Goal: Transaction & Acquisition: Purchase product/service

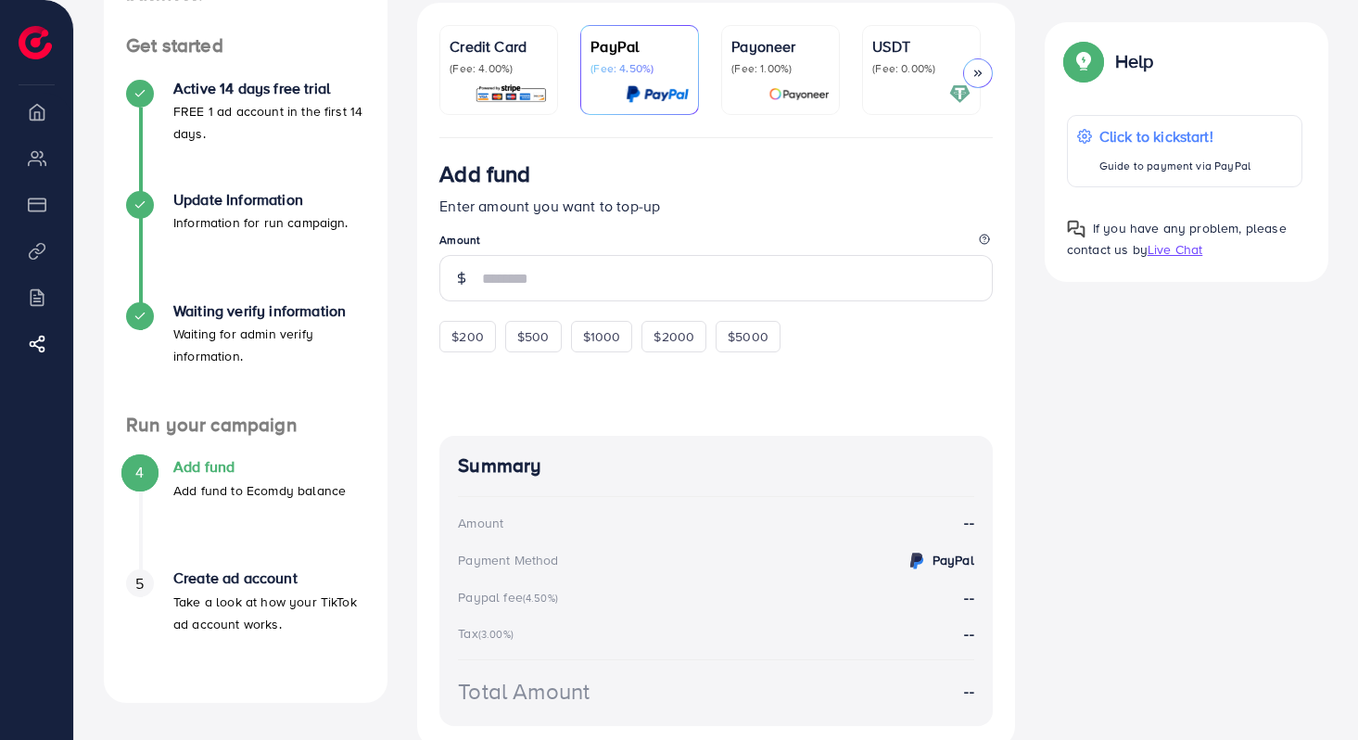
scroll to position [179, 0]
click at [455, 349] on div "$200" at bounding box center [467, 335] width 57 height 32
type input "***"
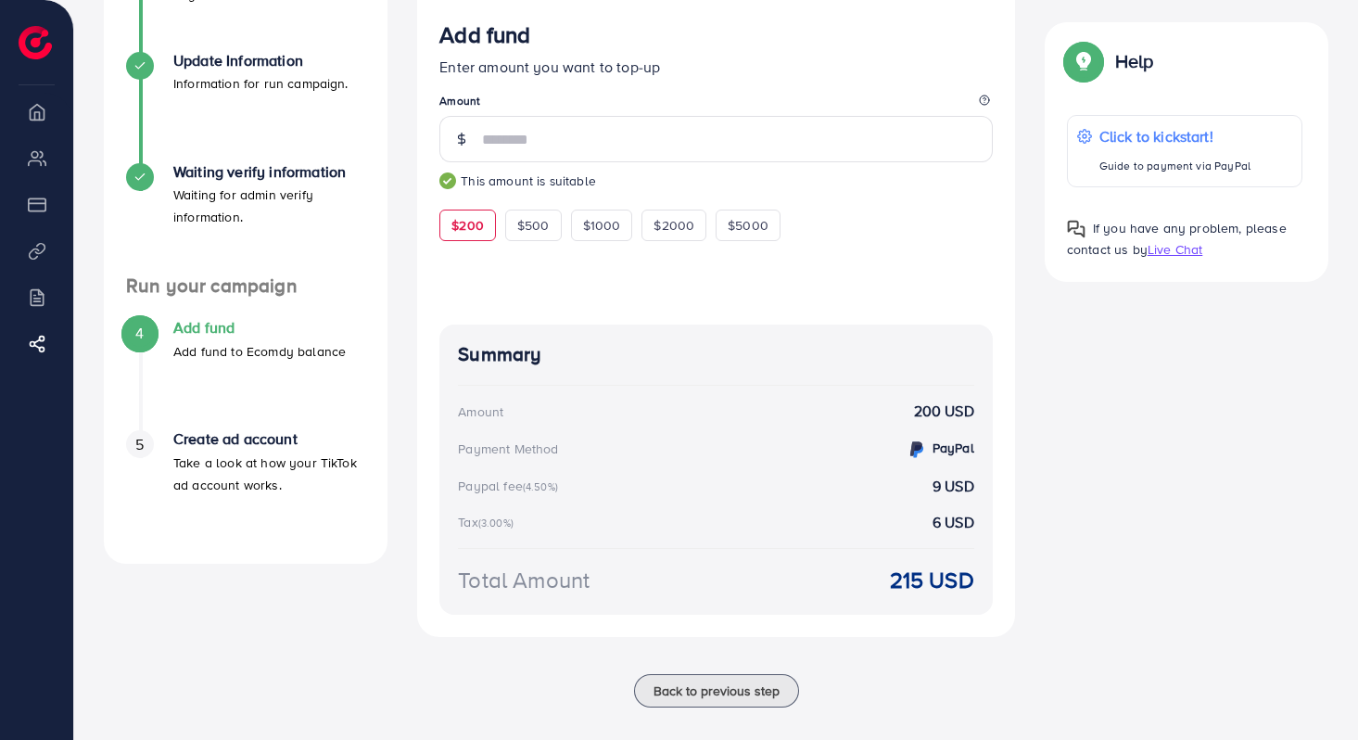
scroll to position [314, 0]
click at [927, 462] on div "PayPal" at bounding box center [939, 449] width 69 height 23
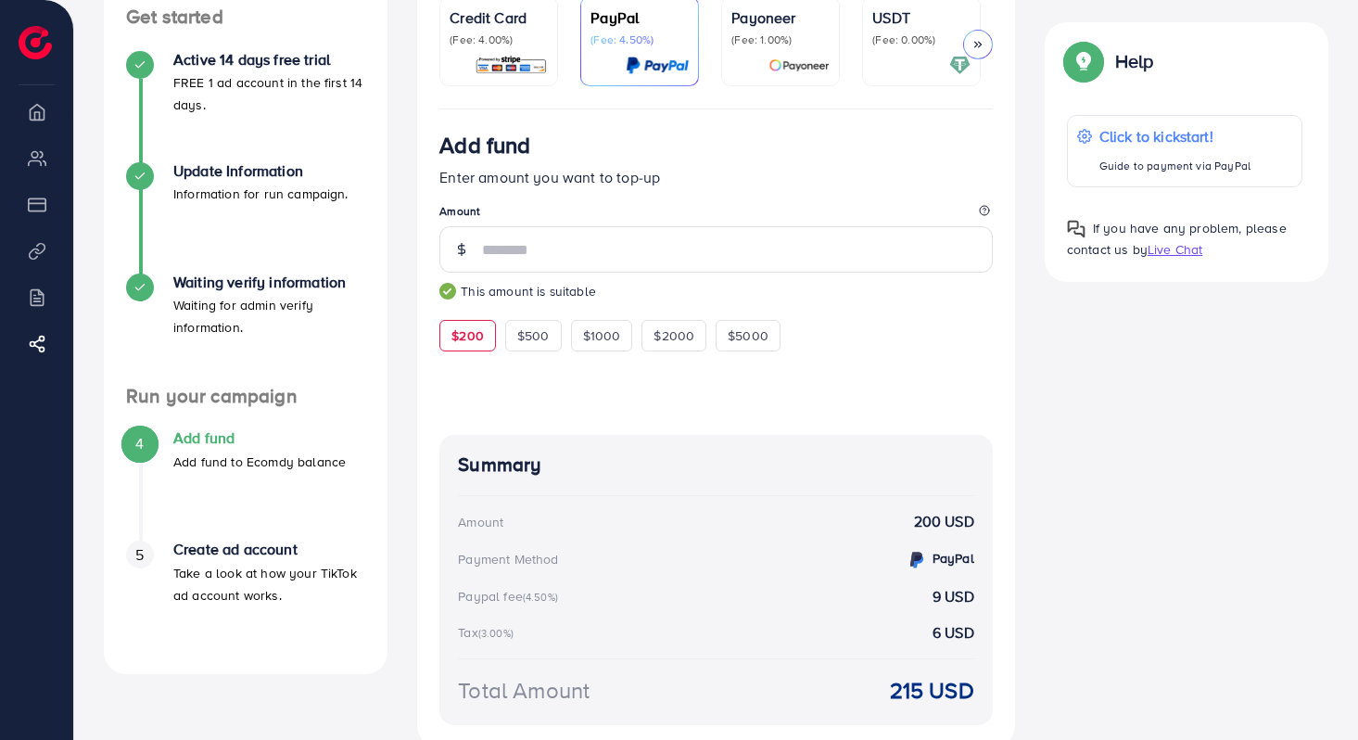
scroll to position [147, 0]
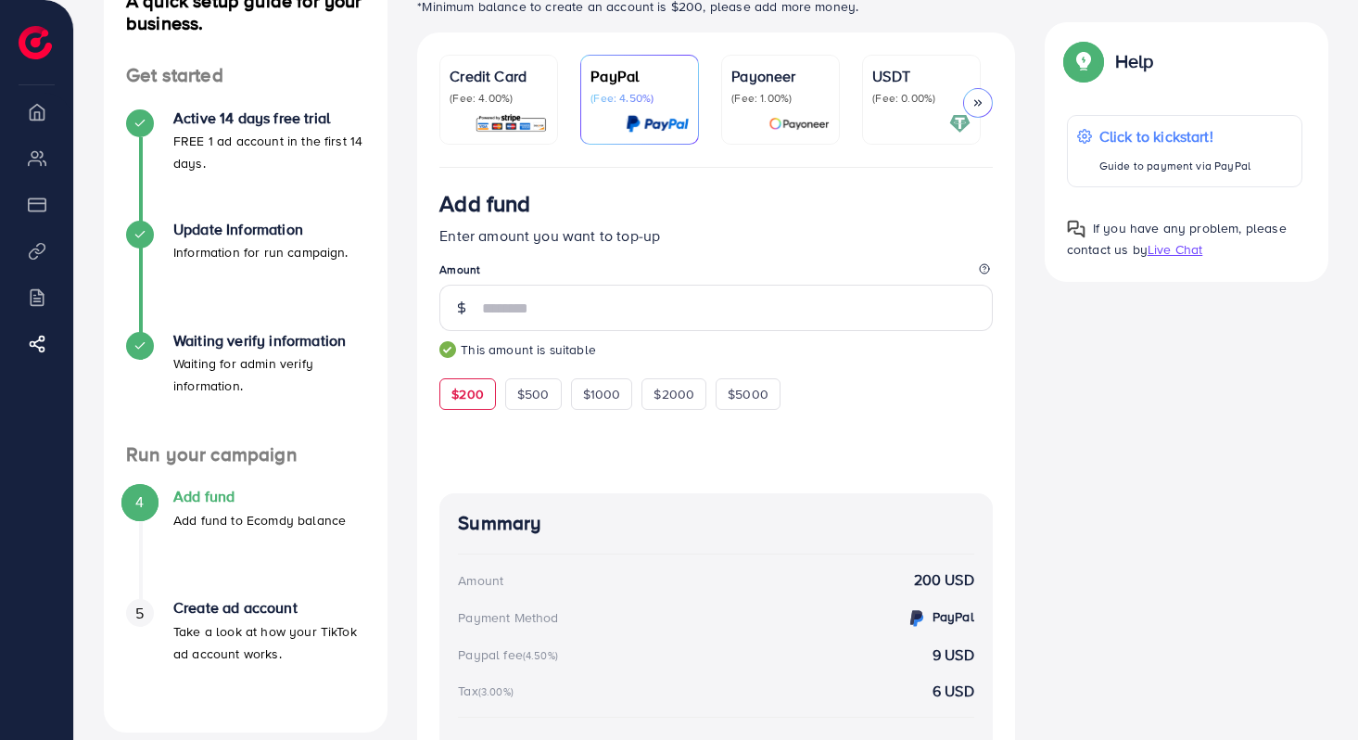
click at [975, 106] on icon at bounding box center [977, 102] width 13 height 13
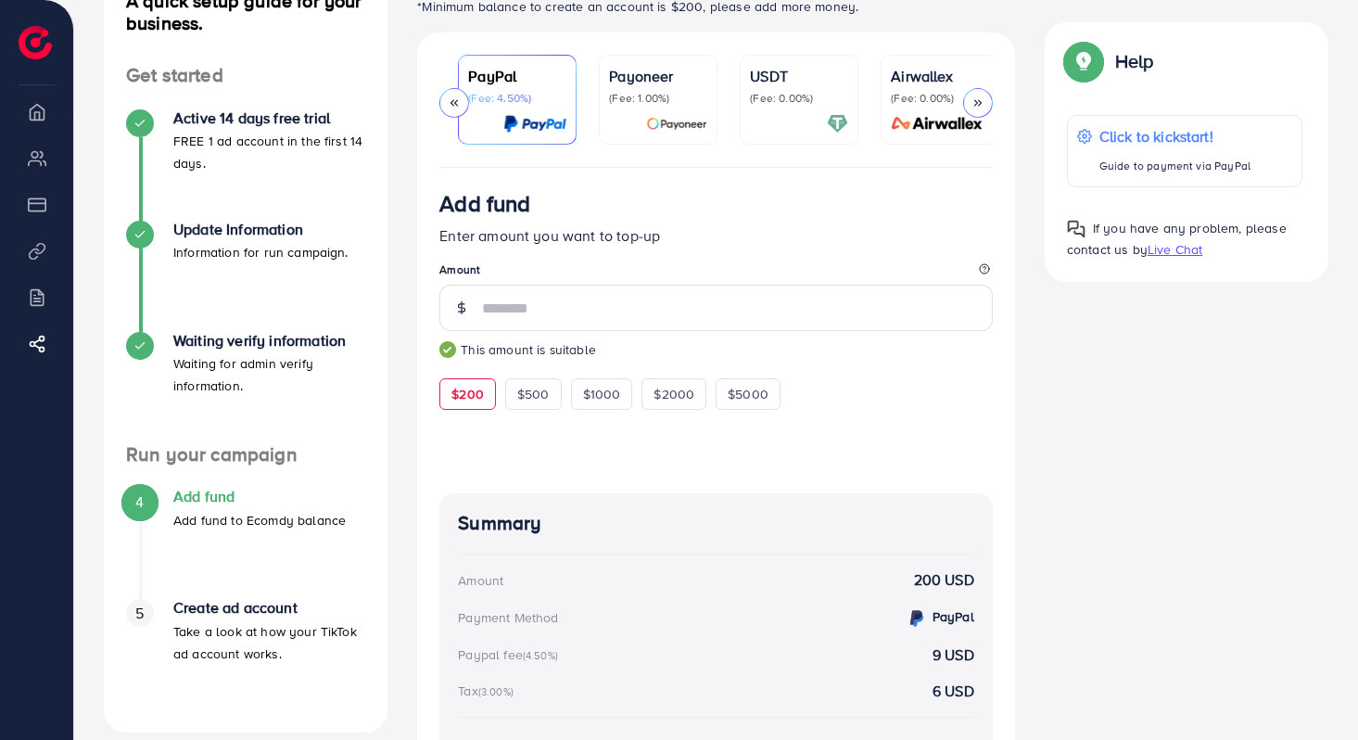
scroll to position [0, 129]
click at [461, 105] on div at bounding box center [454, 103] width 30 height 30
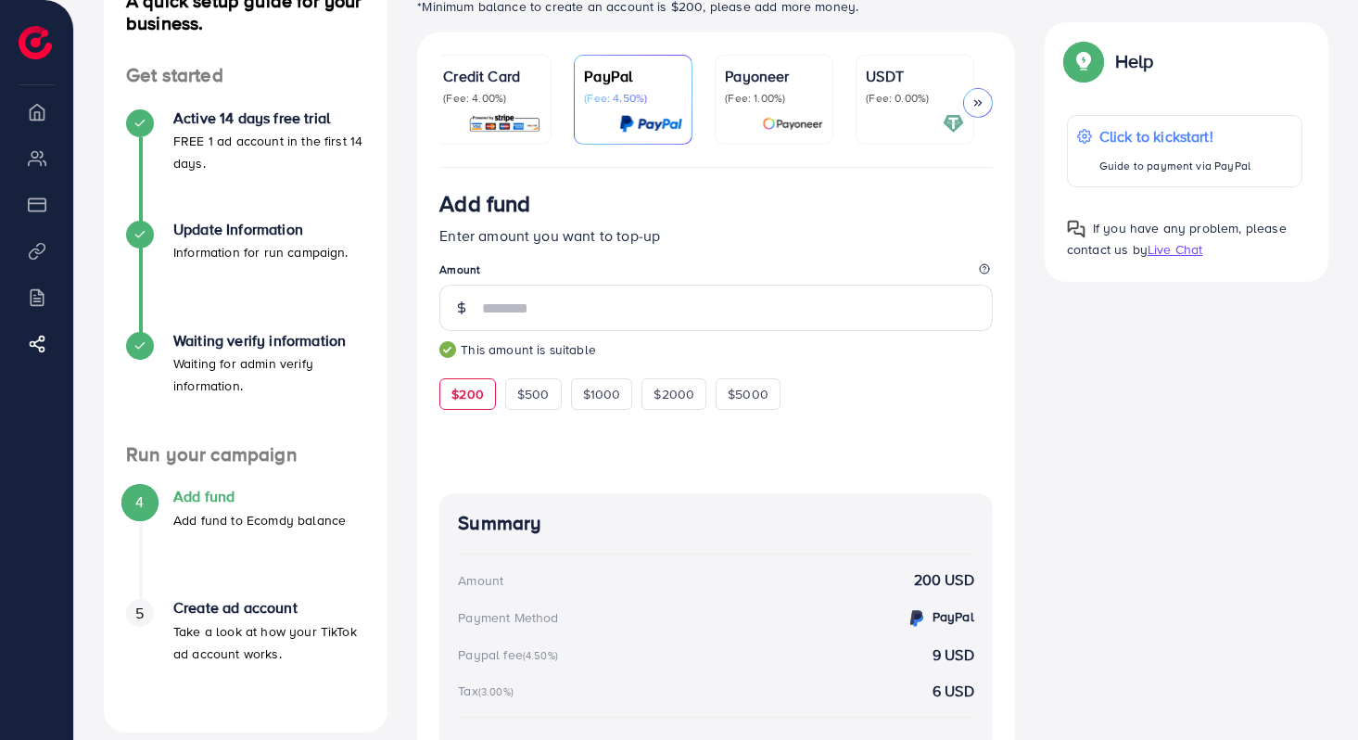
scroll to position [0, 0]
click at [511, 98] on p "(Fee: 4.00%)" at bounding box center [499, 98] width 98 height 15
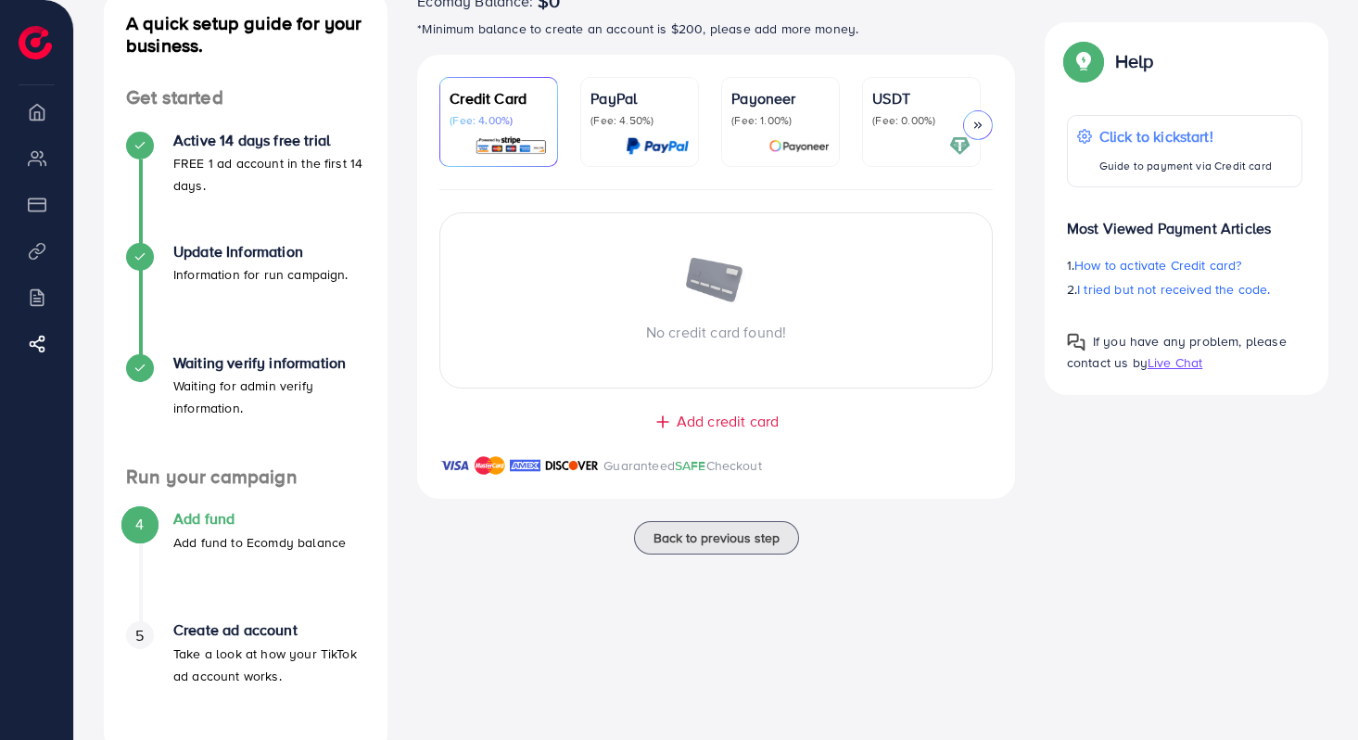
scroll to position [78, 0]
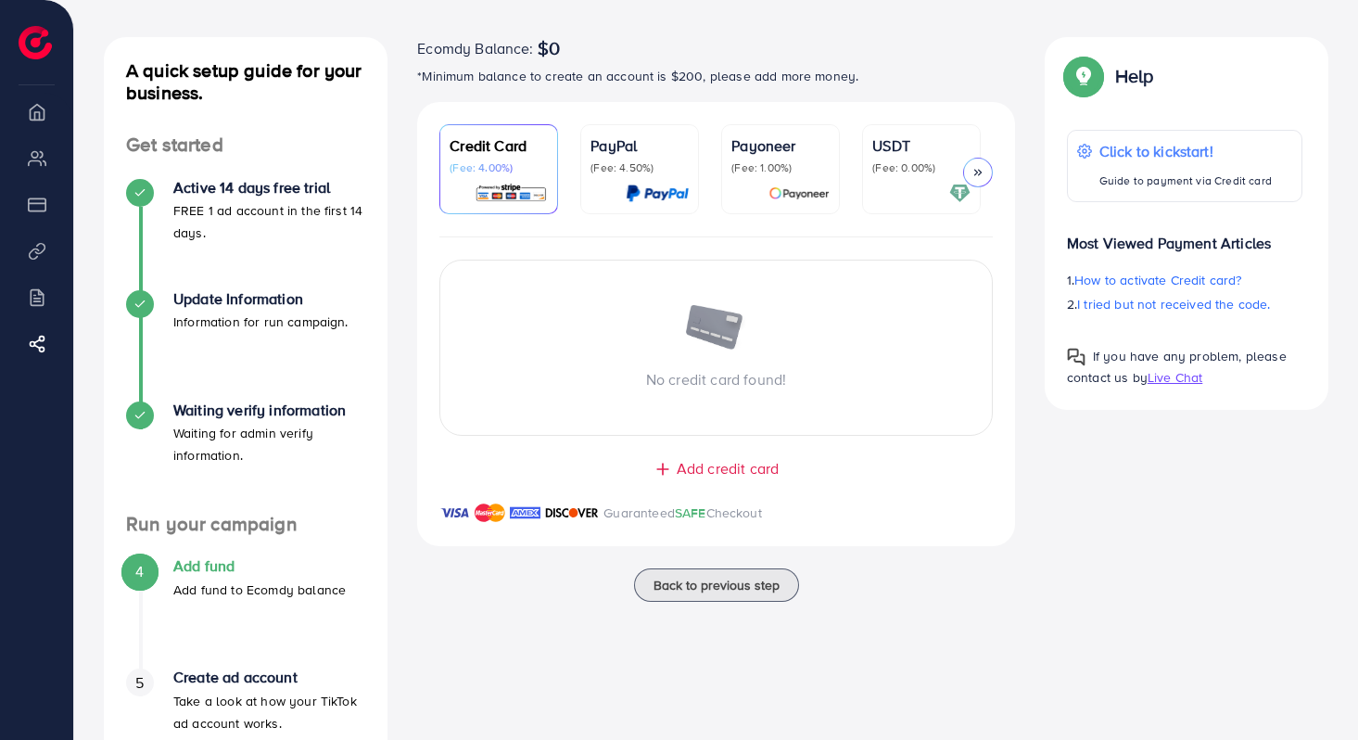
click at [979, 174] on icon at bounding box center [977, 172] width 13 height 13
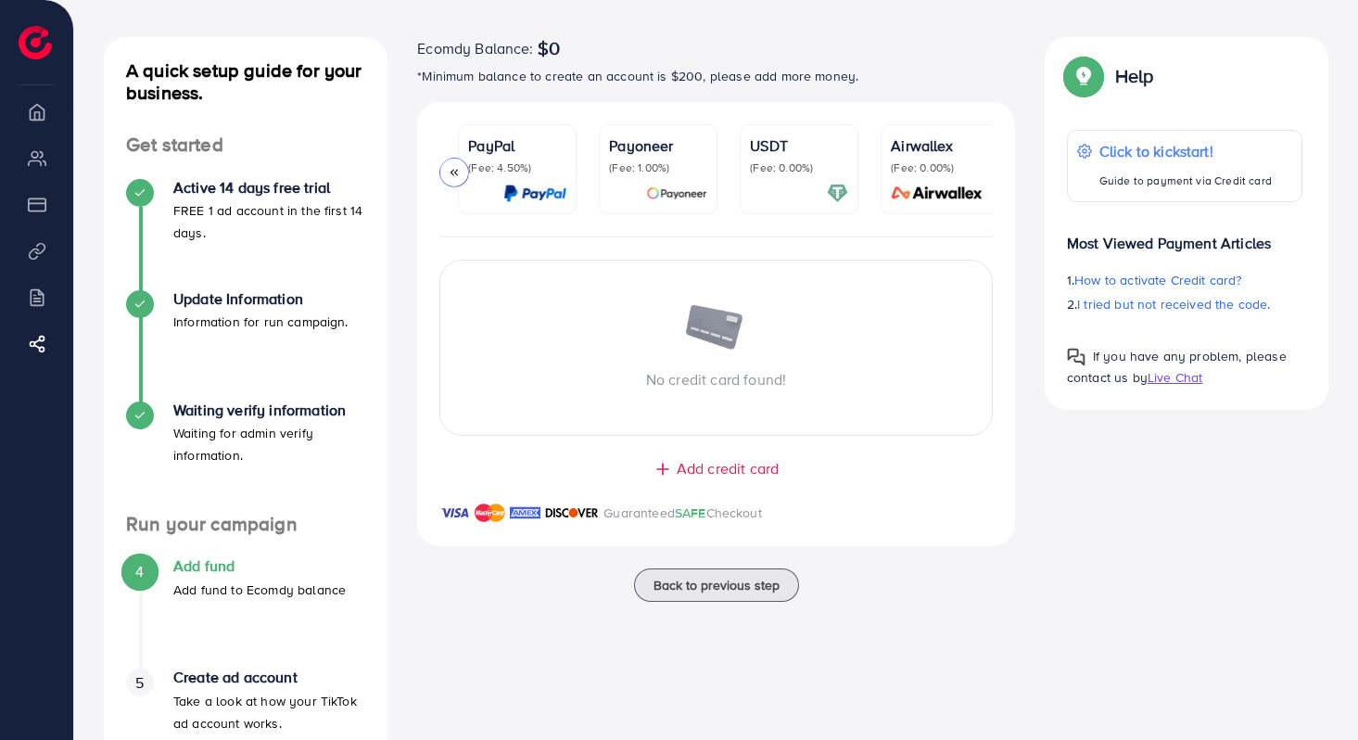
scroll to position [0, 129]
click at [447, 166] on div at bounding box center [454, 173] width 30 height 30
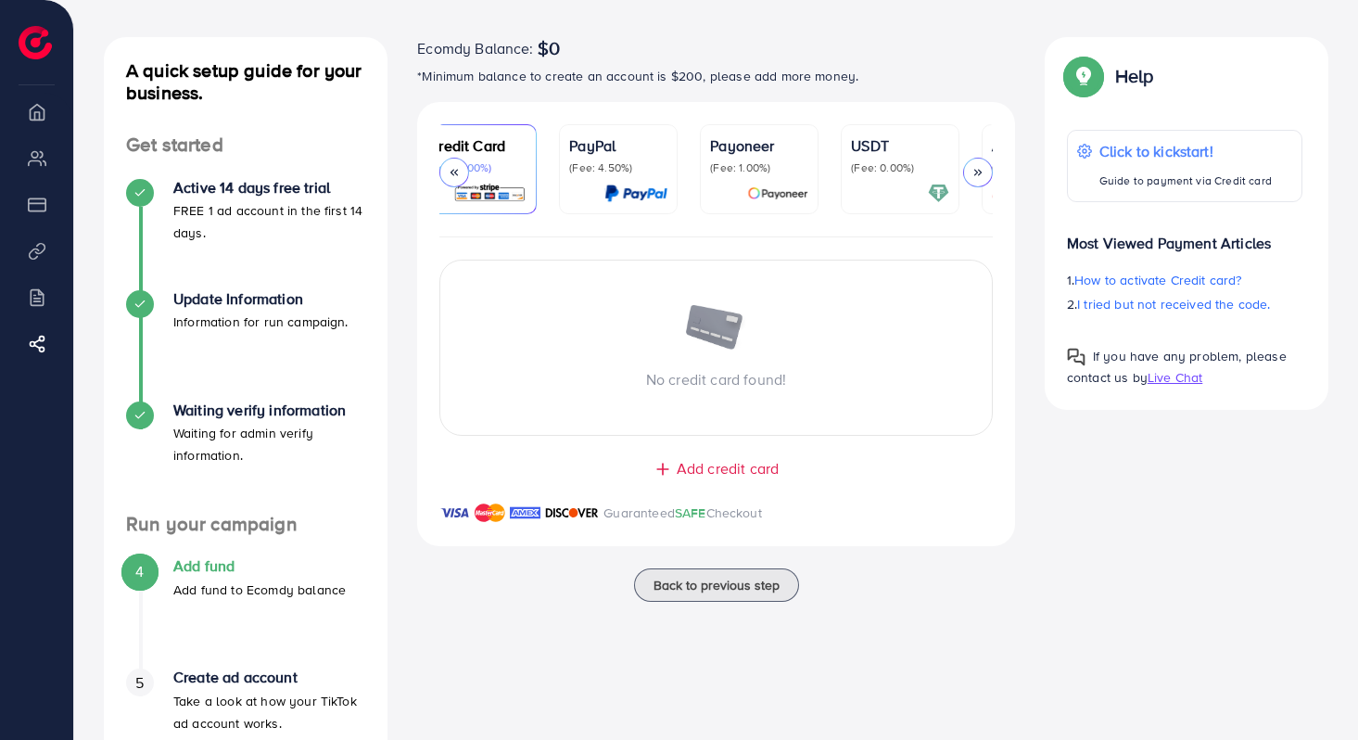
scroll to position [0, 0]
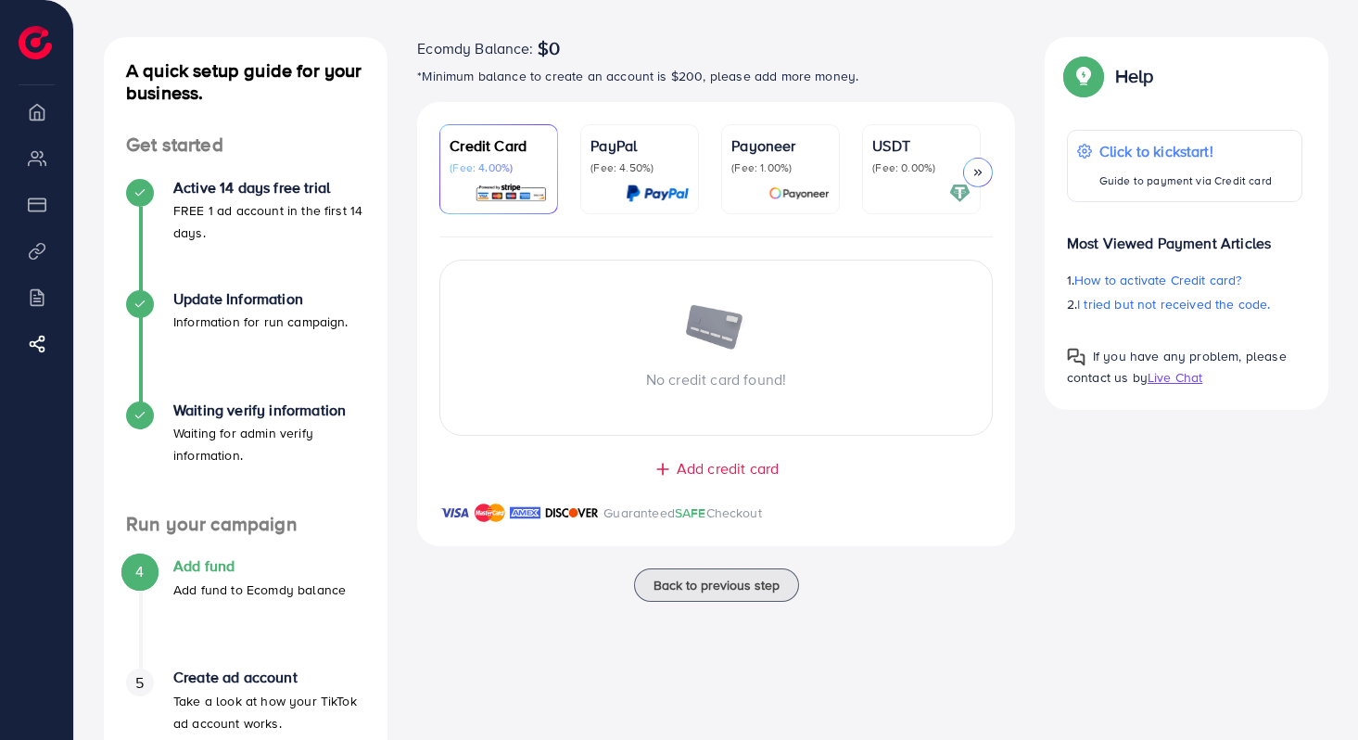
click at [717, 465] on span "Add credit card" at bounding box center [728, 468] width 102 height 21
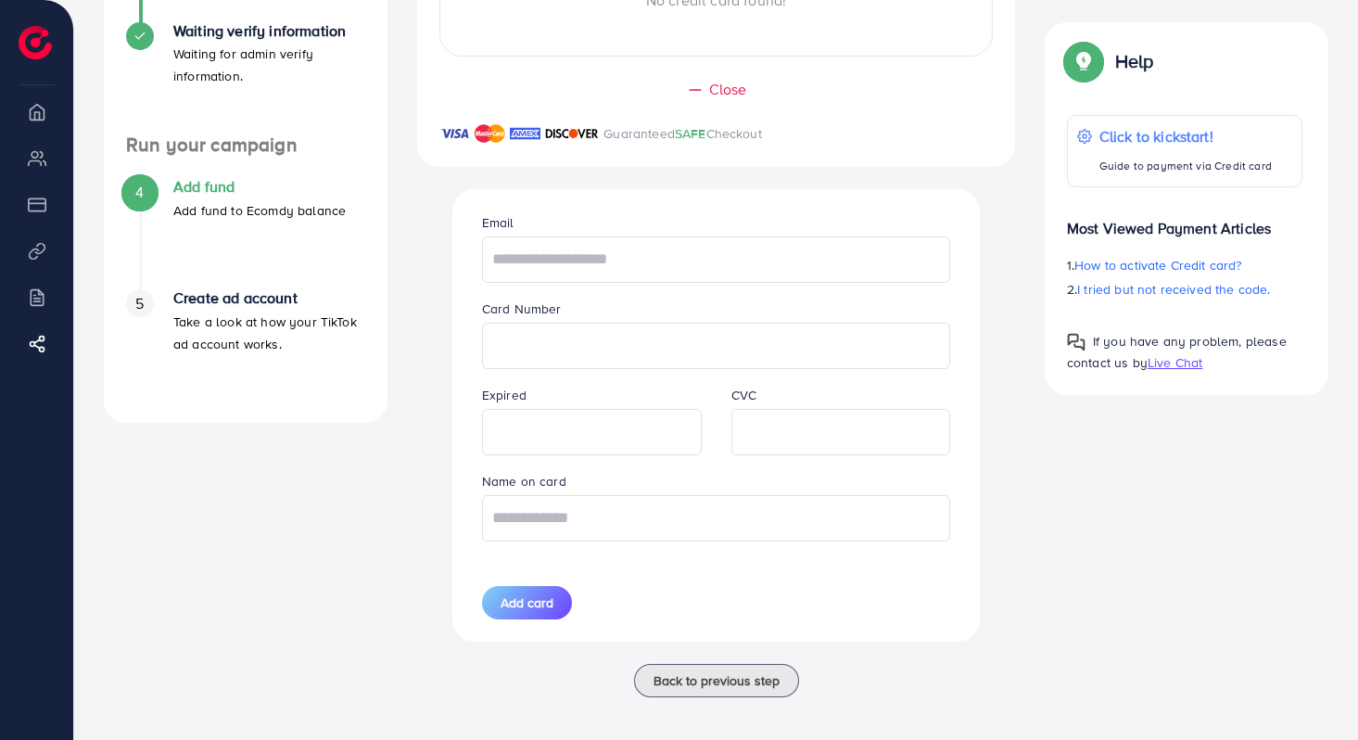
scroll to position [458, 0]
click at [712, 278] on input "text" at bounding box center [716, 258] width 469 height 46
type input "**********"
click at [698, 540] on input "text" at bounding box center [716, 517] width 469 height 46
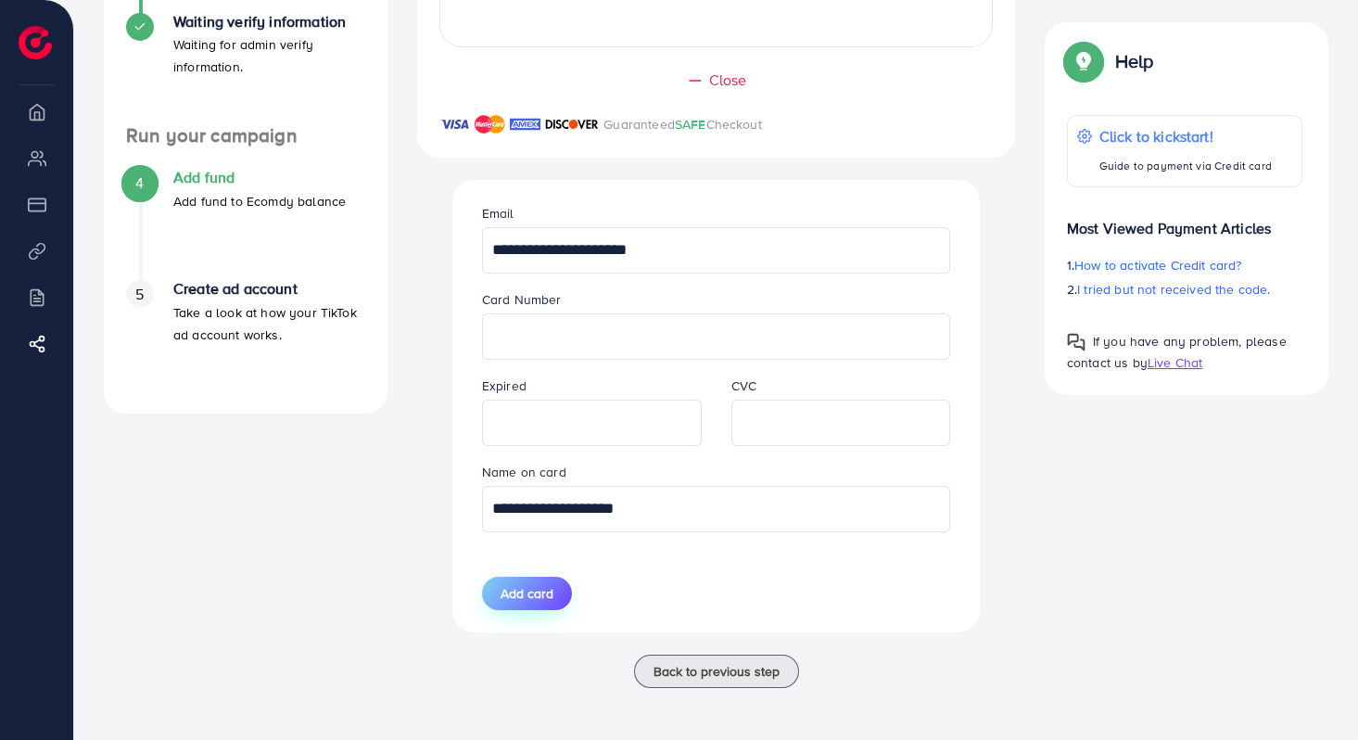
type input "**********"
click at [514, 597] on span "Add card" at bounding box center [526, 593] width 53 height 19
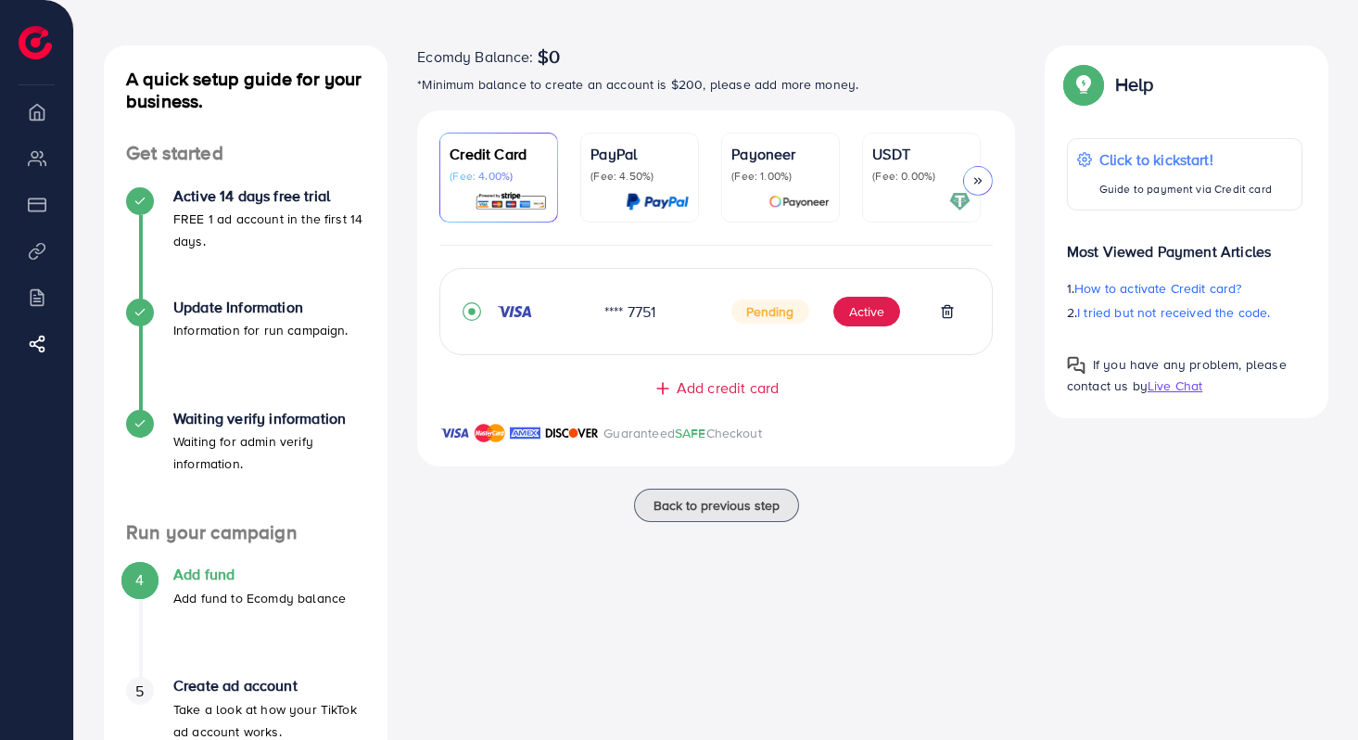
scroll to position [65, 0]
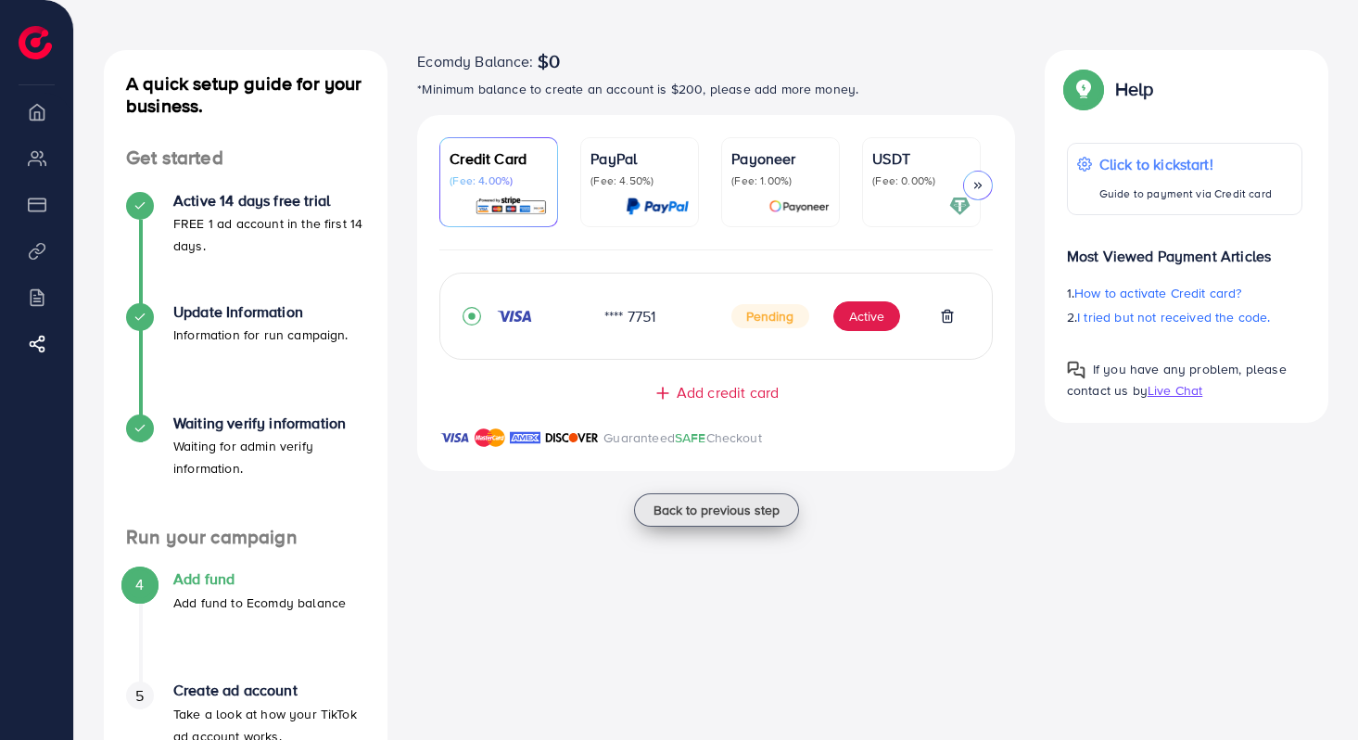
click at [778, 523] on button "Back to previous step" at bounding box center [716, 509] width 165 height 33
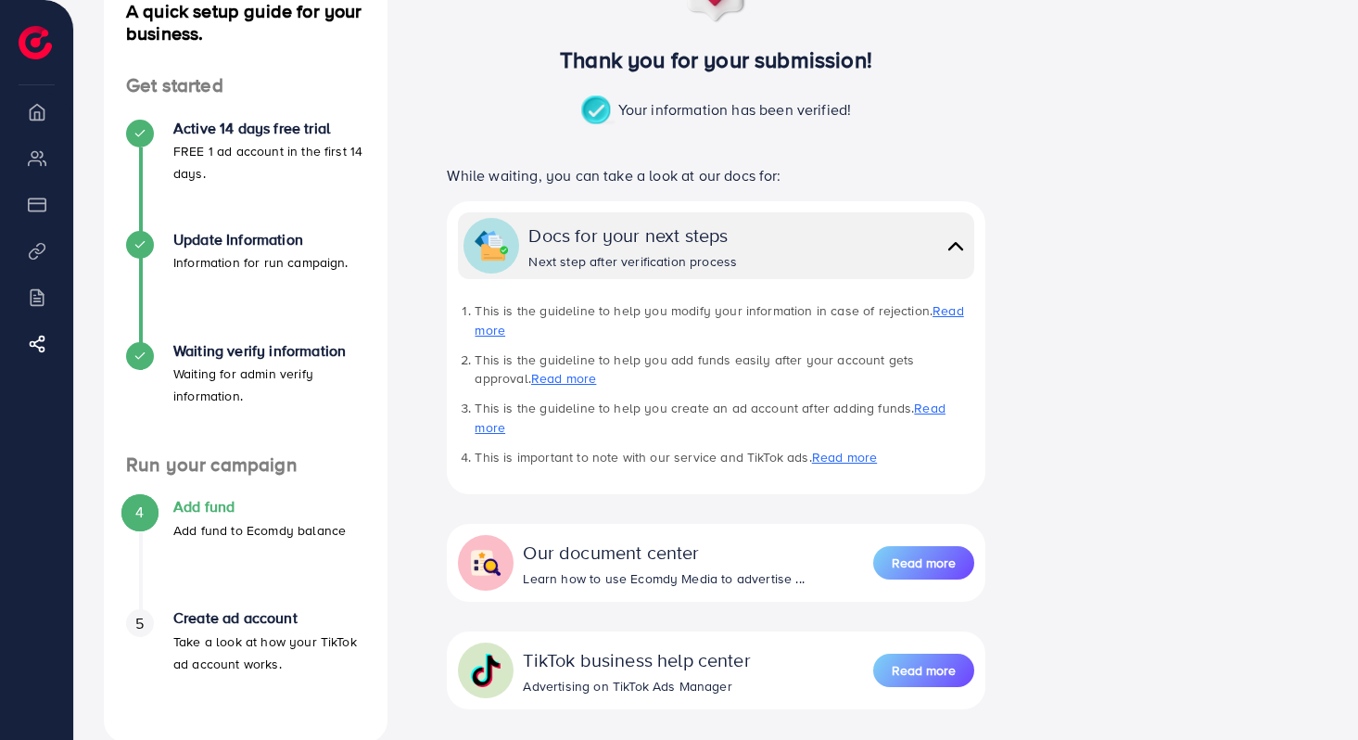
scroll to position [149, 0]
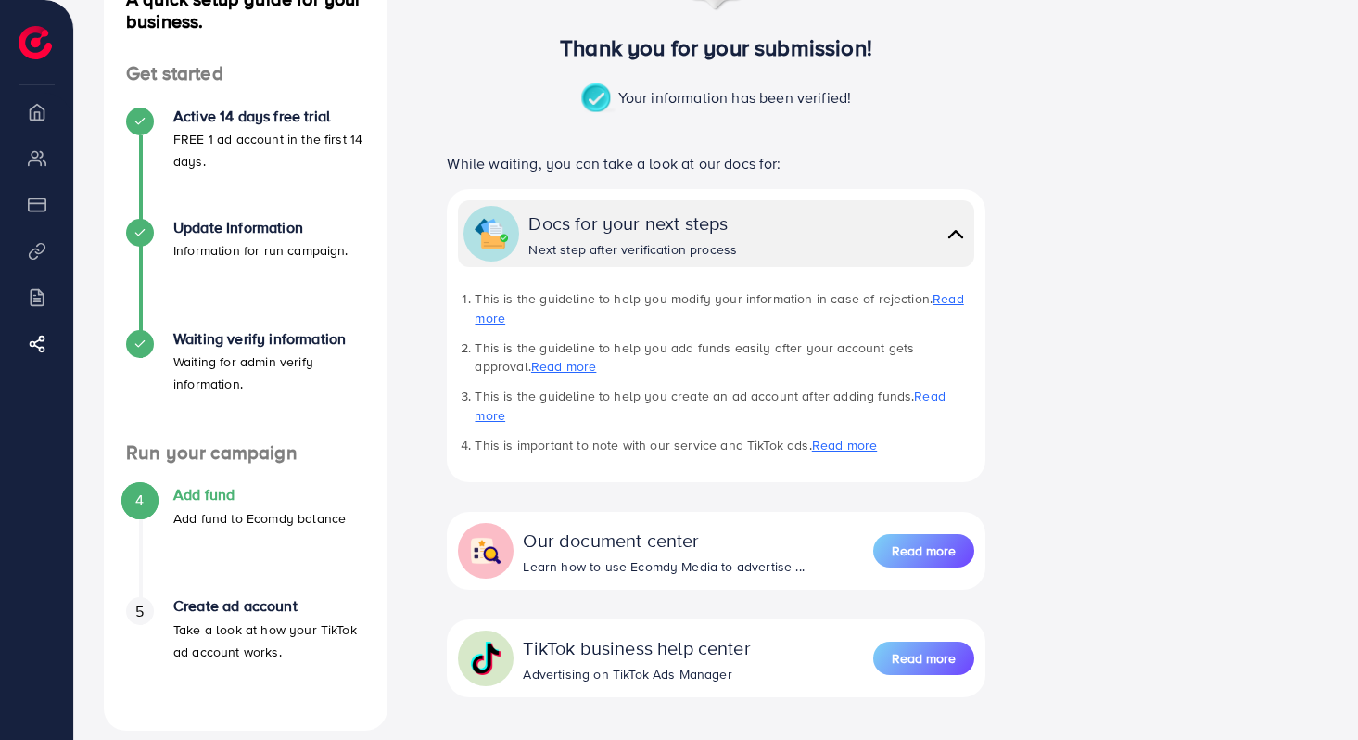
click at [214, 513] on p "Add fund to Ecomdy balance" at bounding box center [259, 518] width 172 height 22
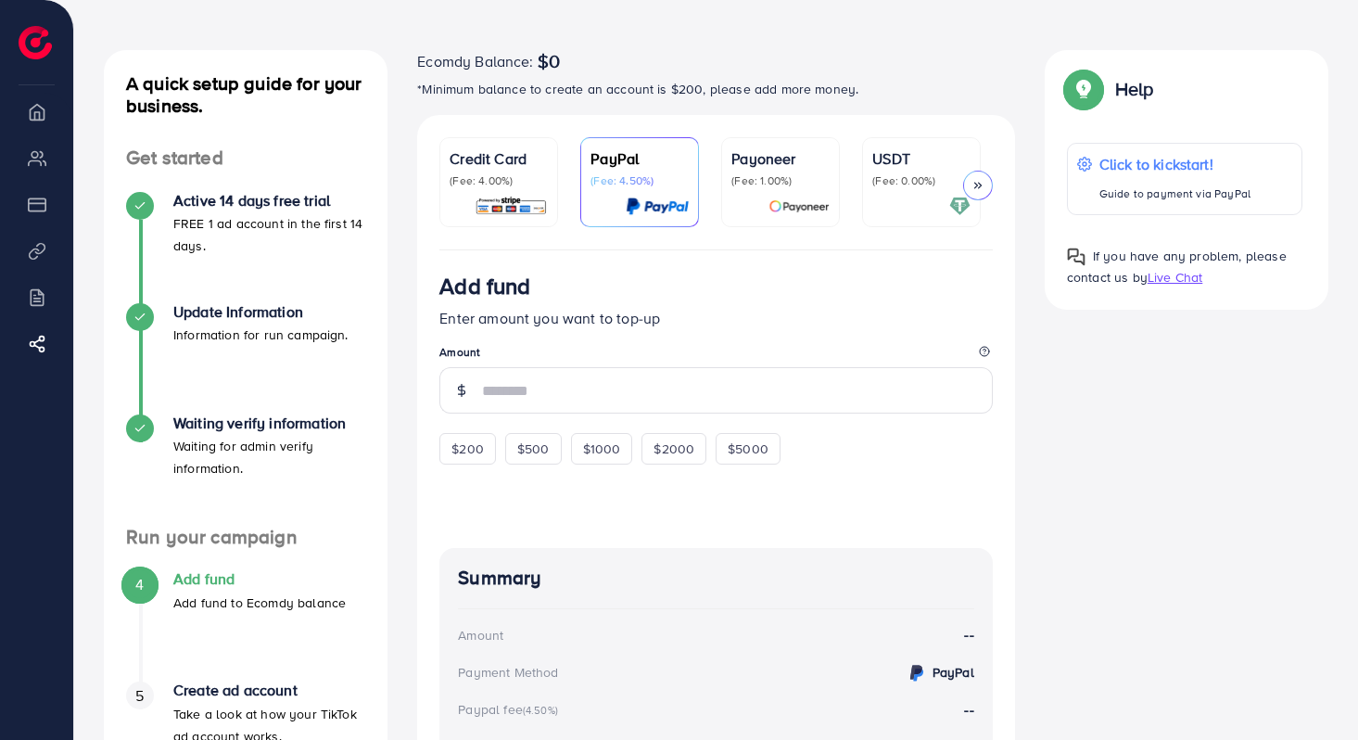
scroll to position [95, 0]
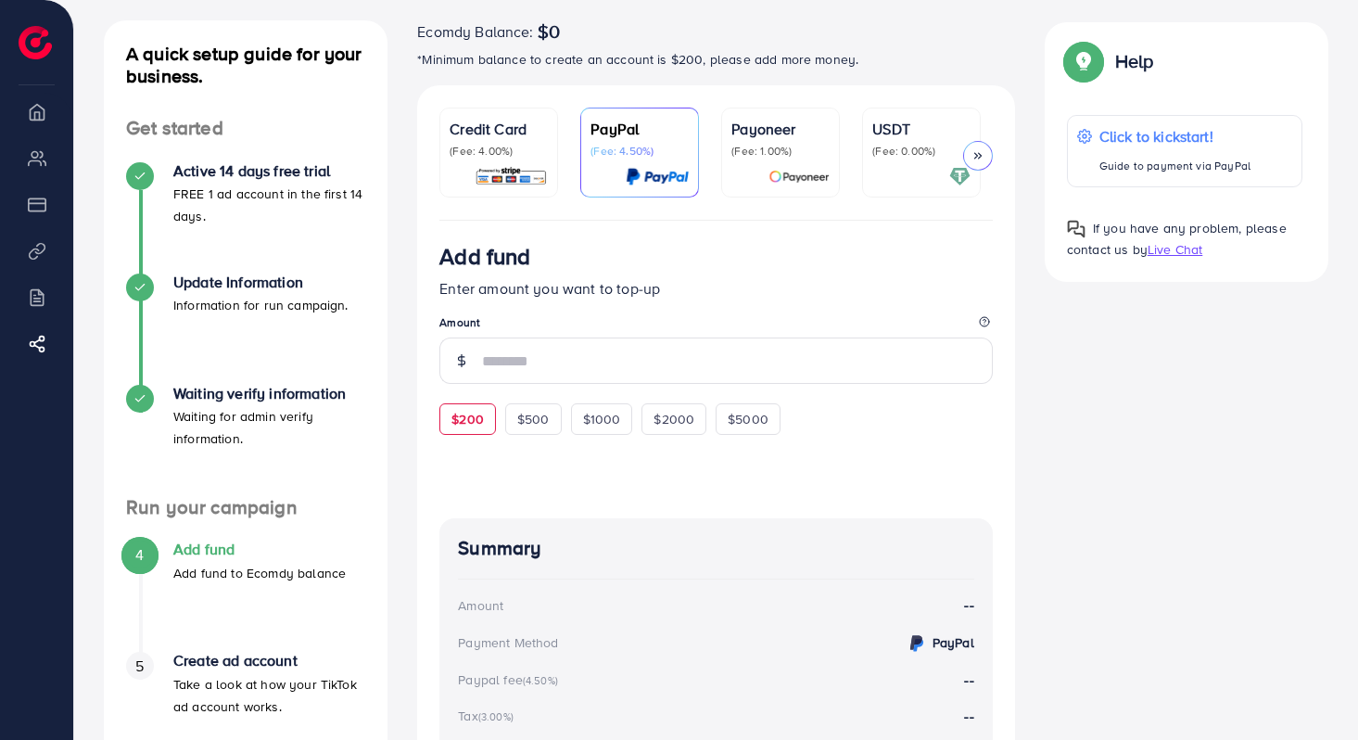
click at [473, 411] on div "$200" at bounding box center [467, 419] width 57 height 32
type input "***"
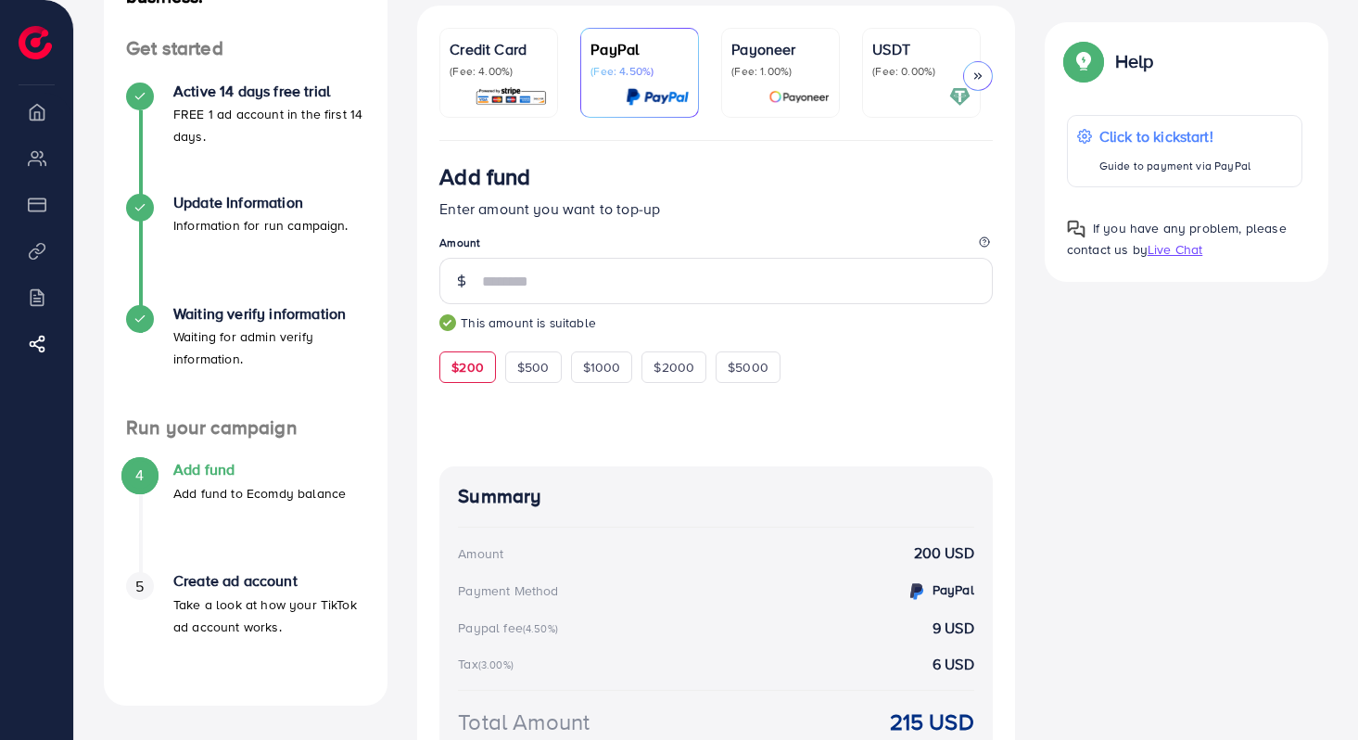
scroll to position [165, 0]
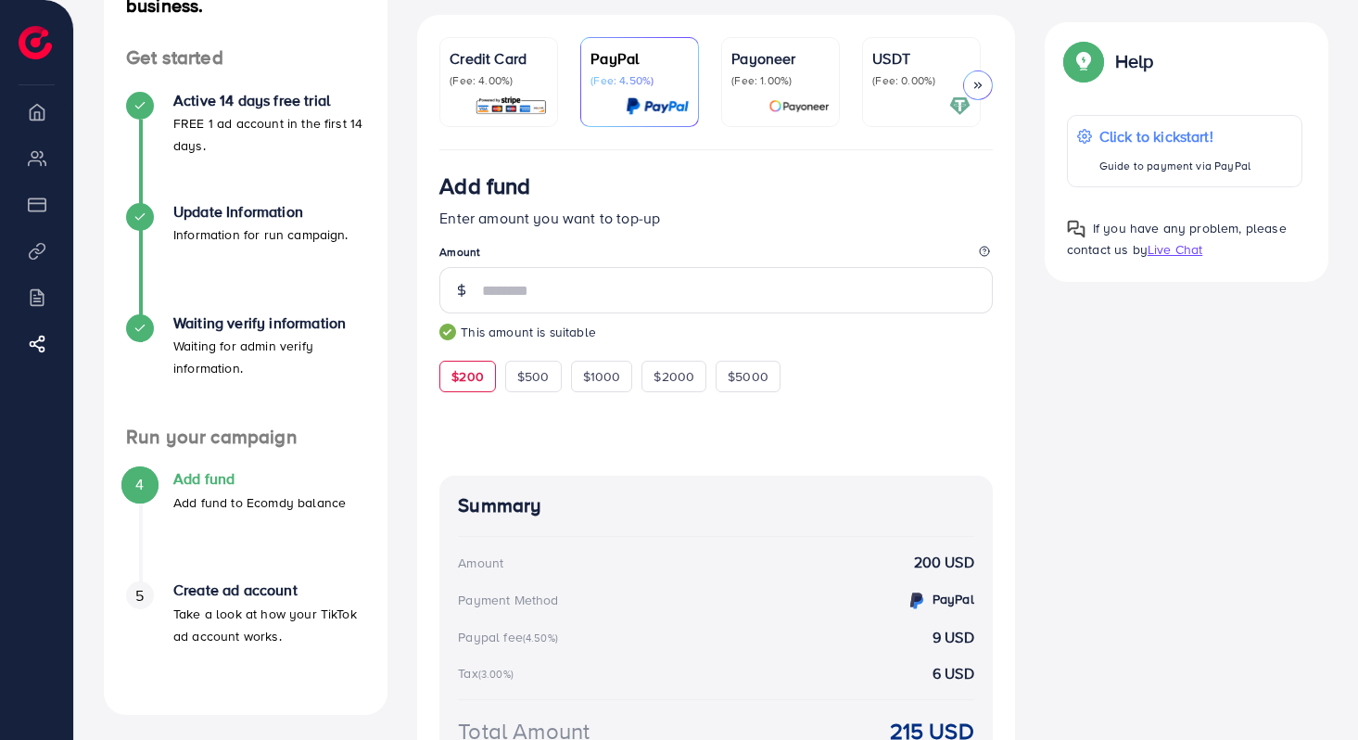
click at [488, 43] on link "Credit Card (Fee: 4.00%)" at bounding box center [498, 82] width 119 height 90
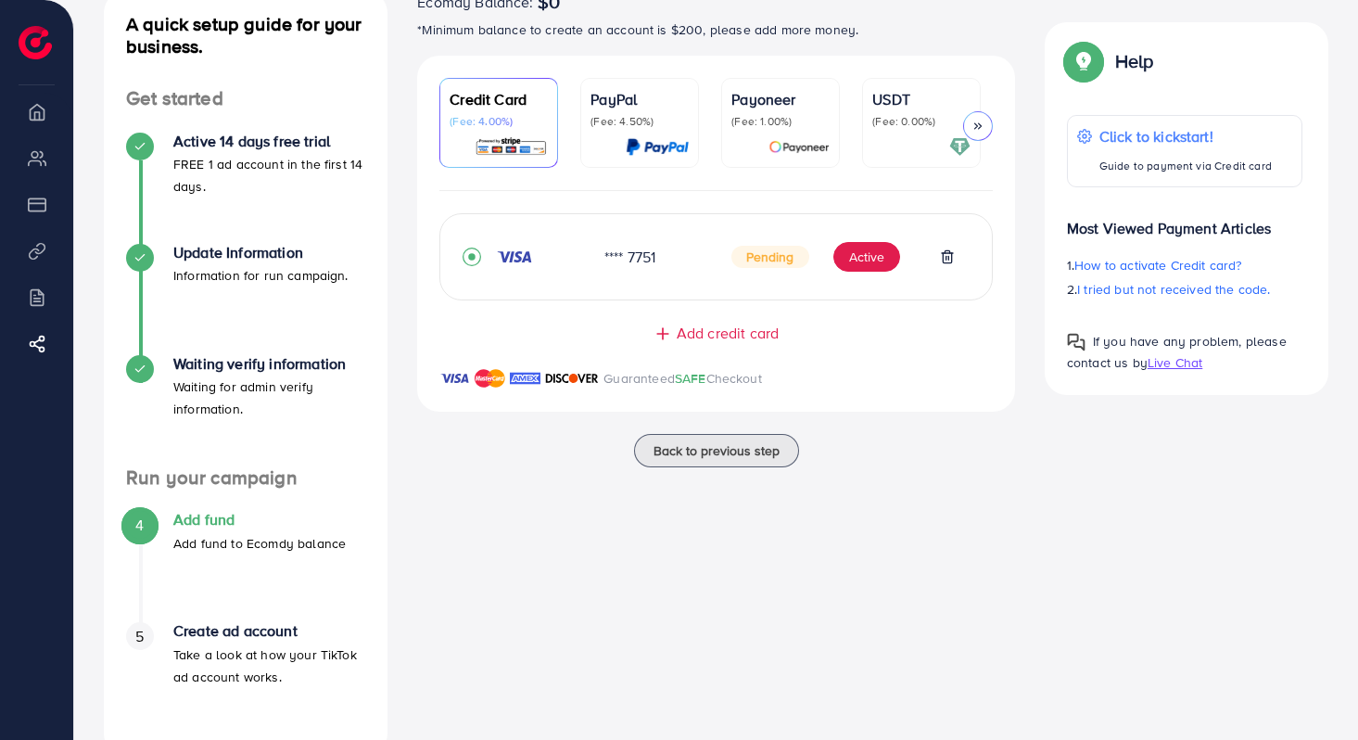
scroll to position [170, 0]
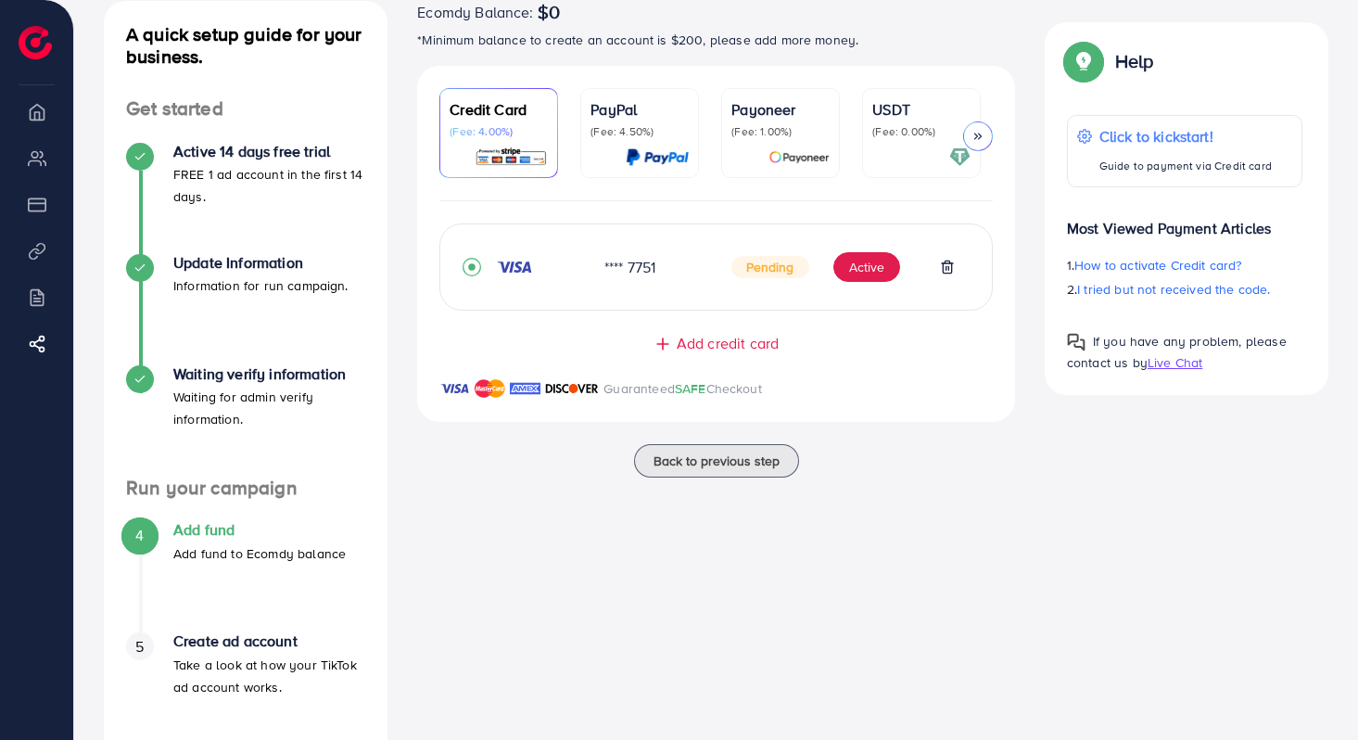
scroll to position [170, 0]
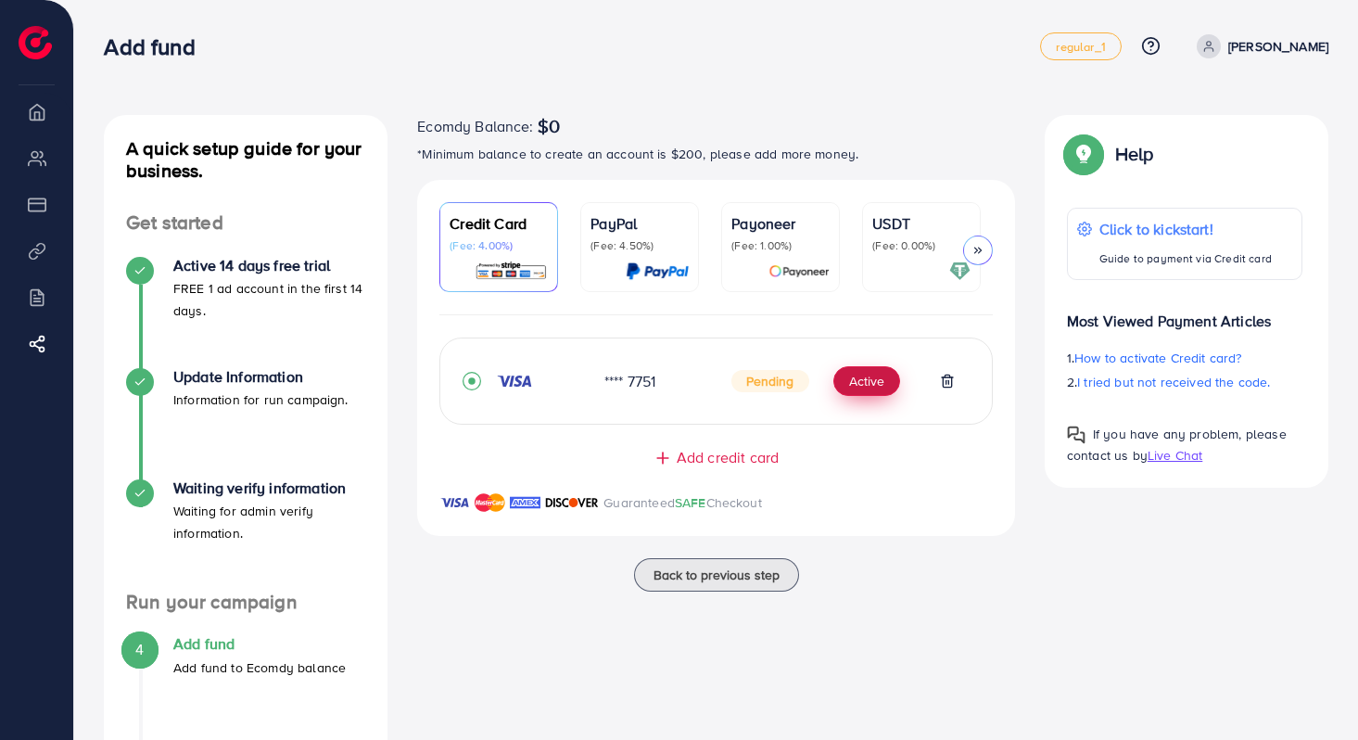
click at [872, 376] on button "Active" at bounding box center [866, 381] width 67 height 30
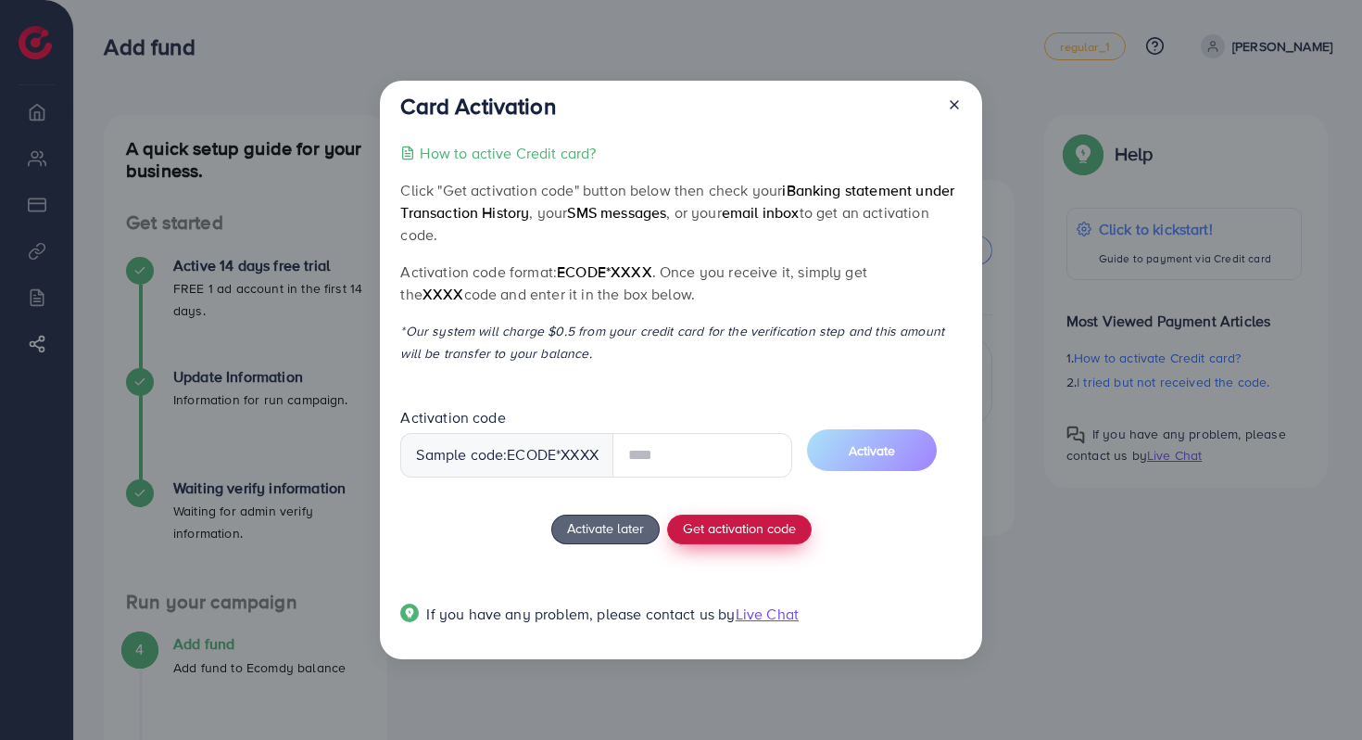
click at [734, 534] on span "Get activation code" at bounding box center [739, 527] width 113 height 19
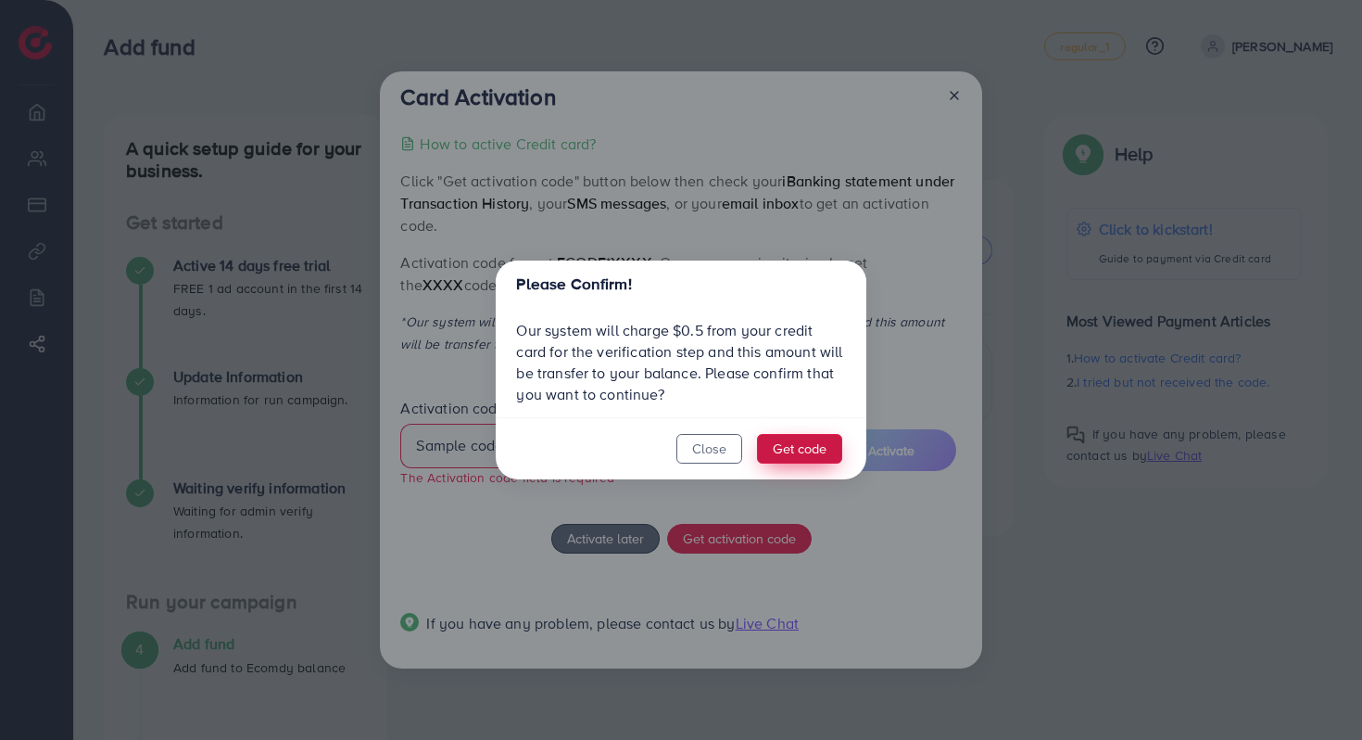
click at [787, 455] on button "Get code" at bounding box center [799, 449] width 85 height 30
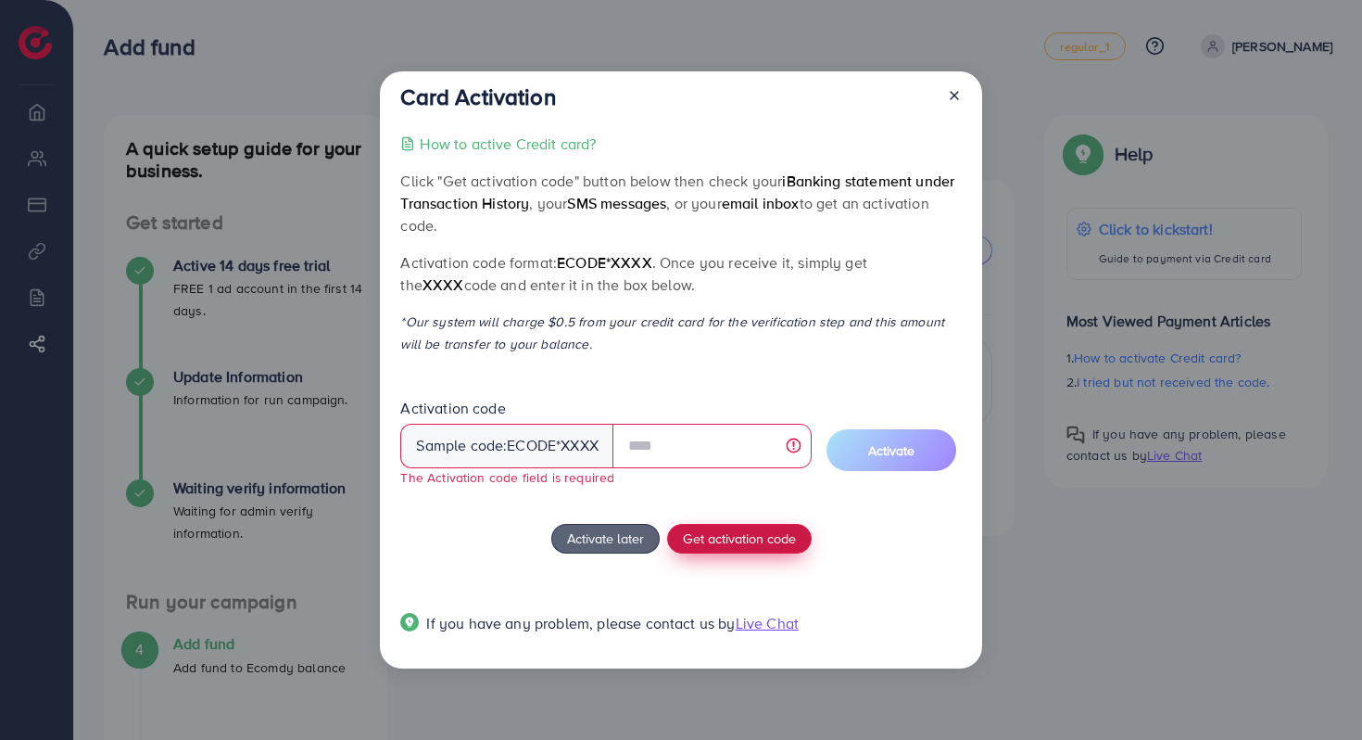
click at [771, 551] on button "Get activation code" at bounding box center [739, 539] width 145 height 30
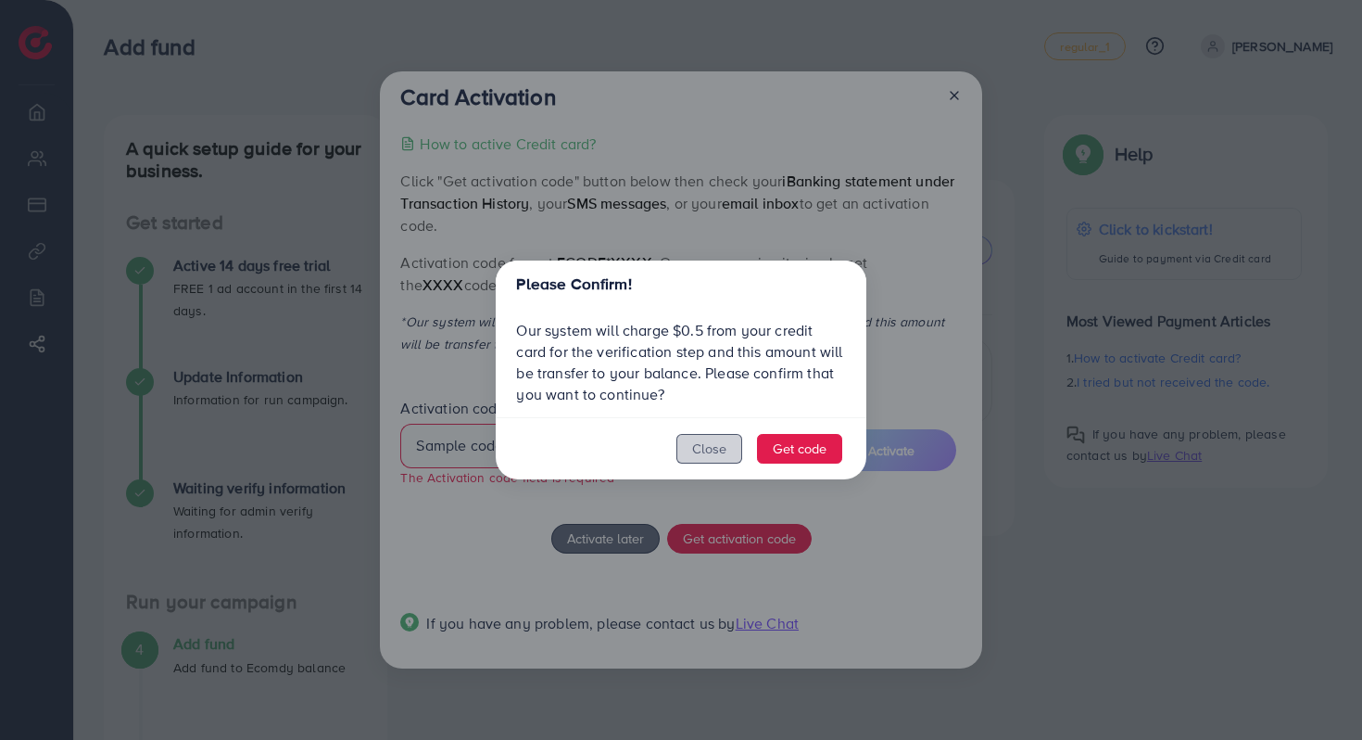
click at [715, 462] on button "Close" at bounding box center [710, 449] width 66 height 30
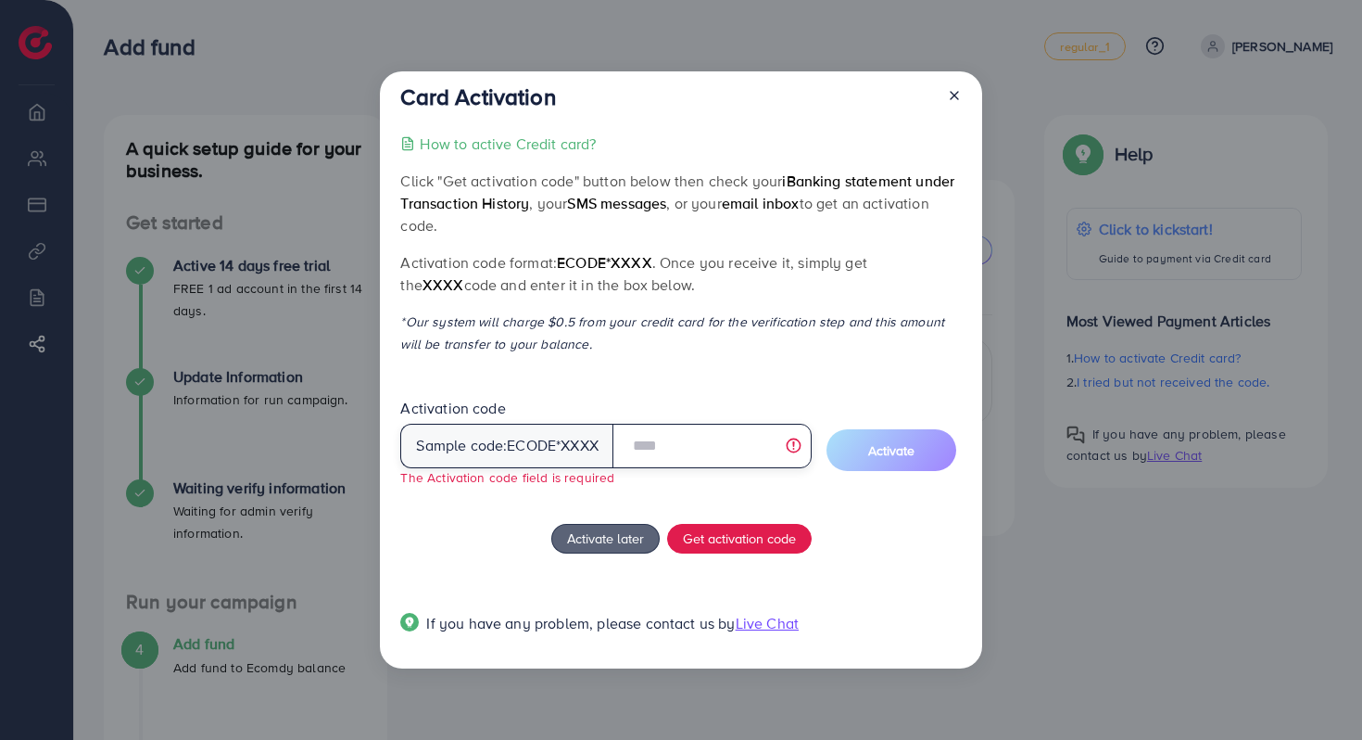
click at [722, 446] on input "text" at bounding box center [712, 446] width 199 height 44
click at [949, 97] on icon at bounding box center [954, 95] width 15 height 15
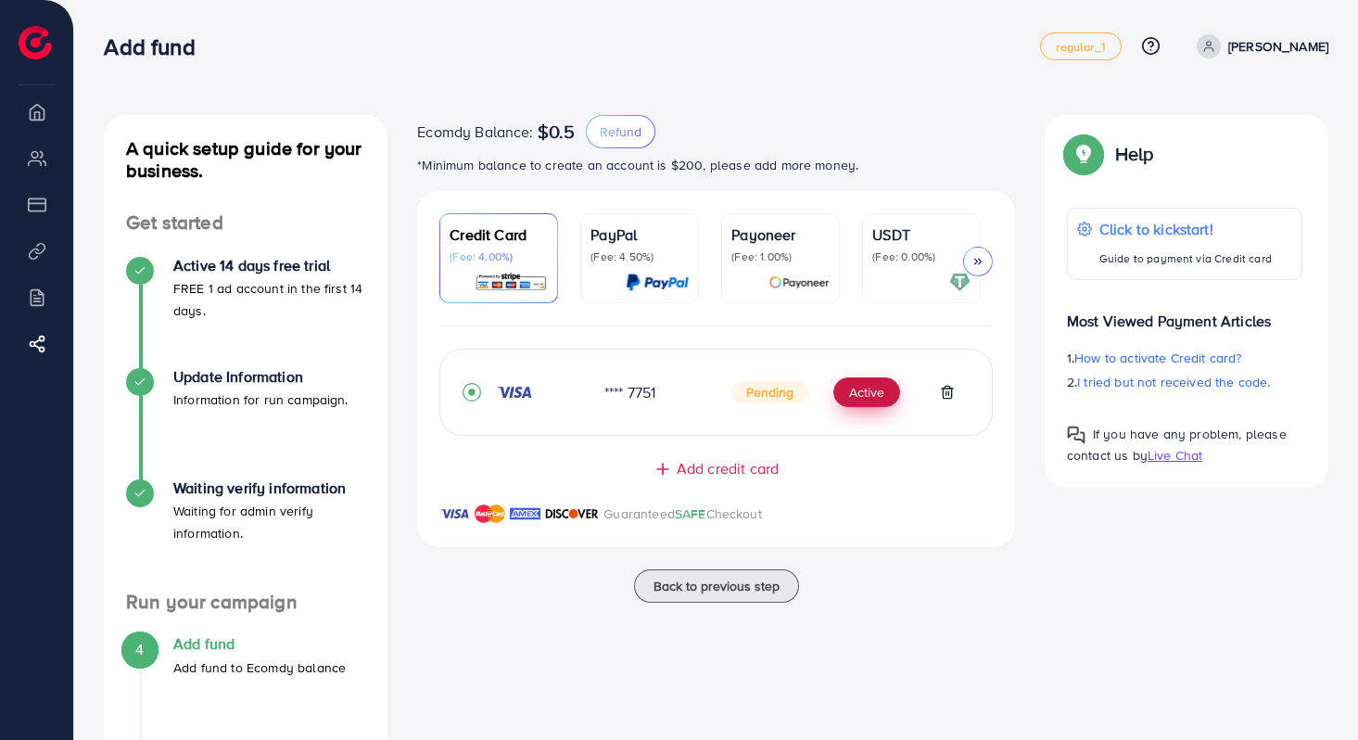
click at [871, 391] on button "Active" at bounding box center [866, 392] width 67 height 30
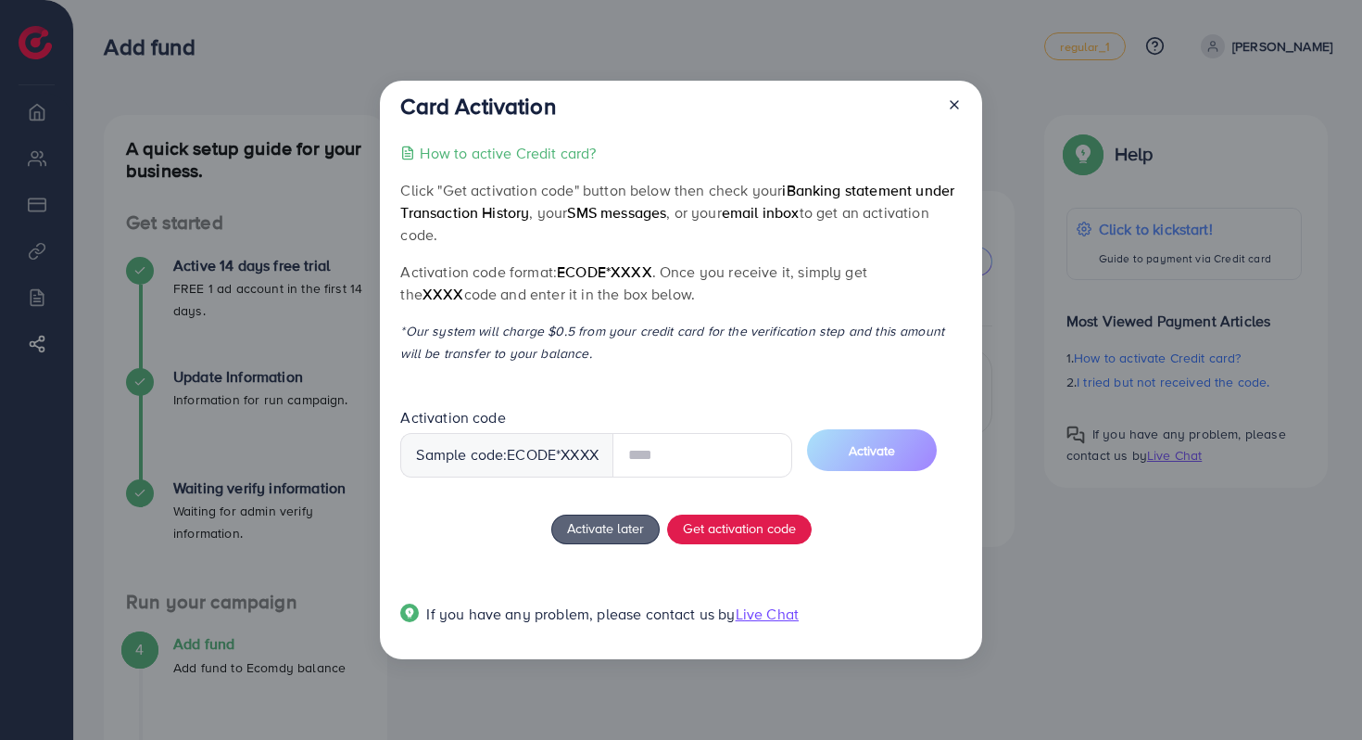
click at [726, 457] on input "text" at bounding box center [703, 455] width 180 height 44
click at [909, 455] on button "Activate" at bounding box center [872, 450] width 130 height 42
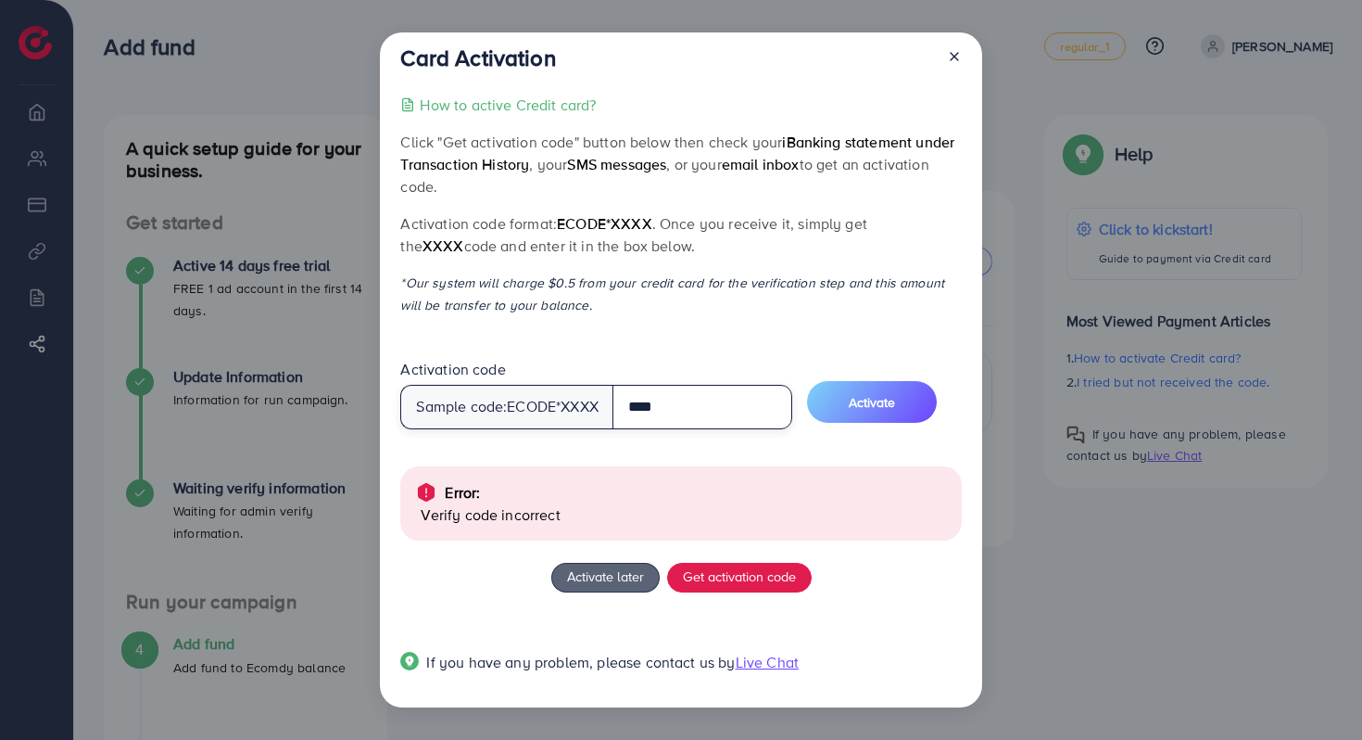
click at [629, 407] on input "****" at bounding box center [703, 407] width 180 height 44
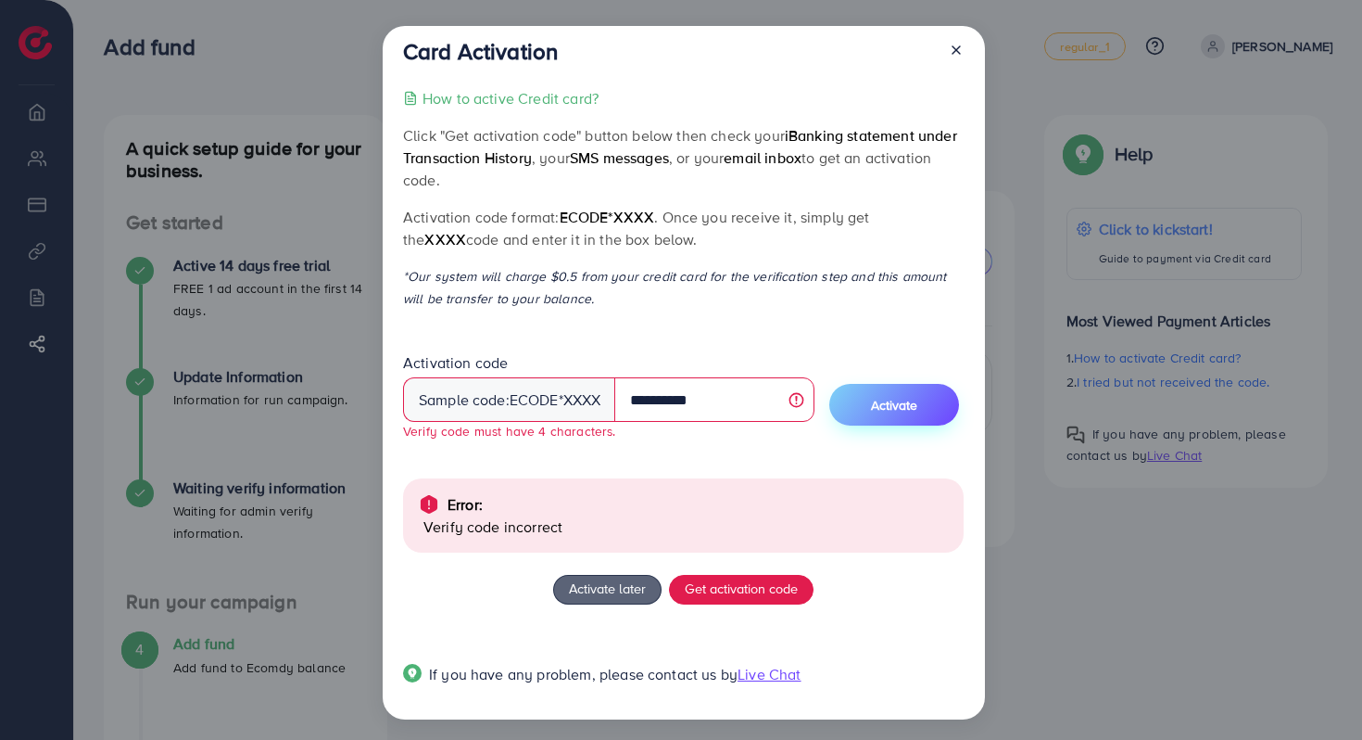
click at [880, 409] on span "Activate" at bounding box center [894, 405] width 46 height 19
click at [949, 418] on button "Activate" at bounding box center [894, 405] width 130 height 42
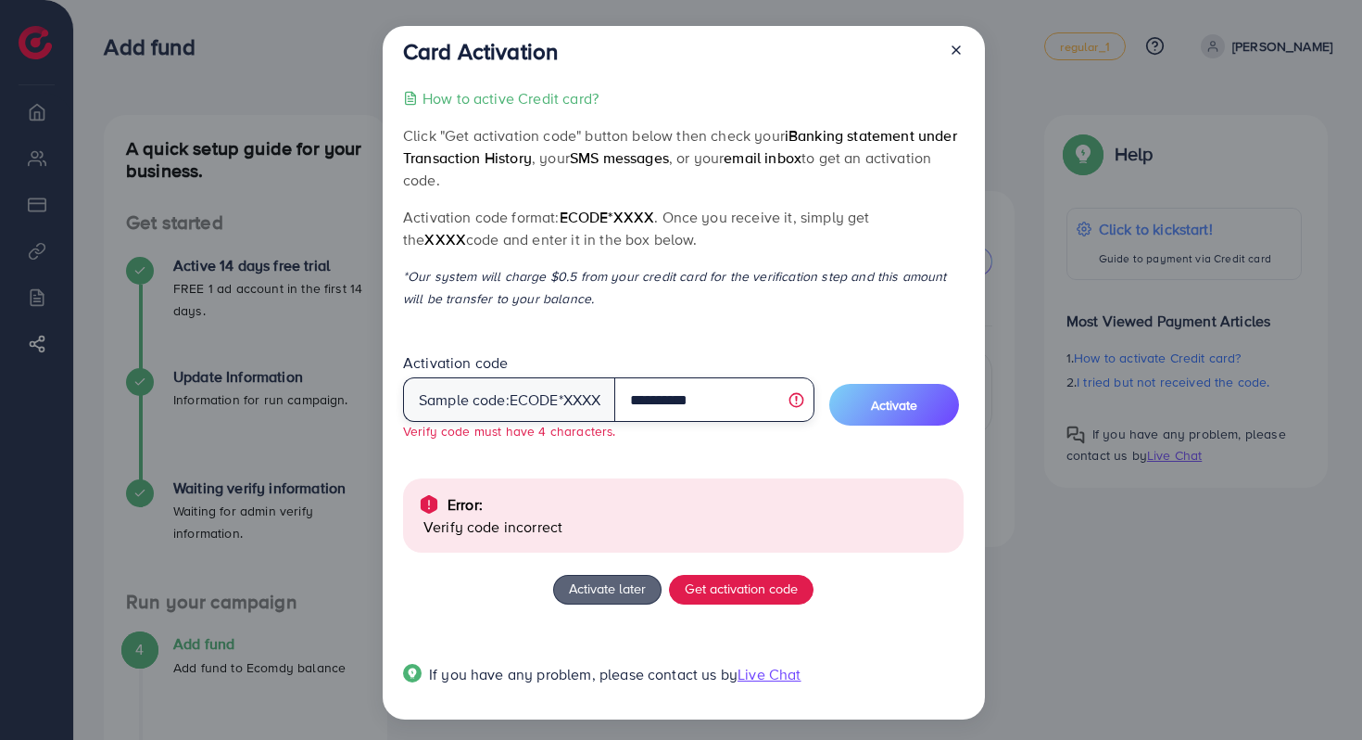
click at [689, 395] on input "**********" at bounding box center [713, 399] width 199 height 44
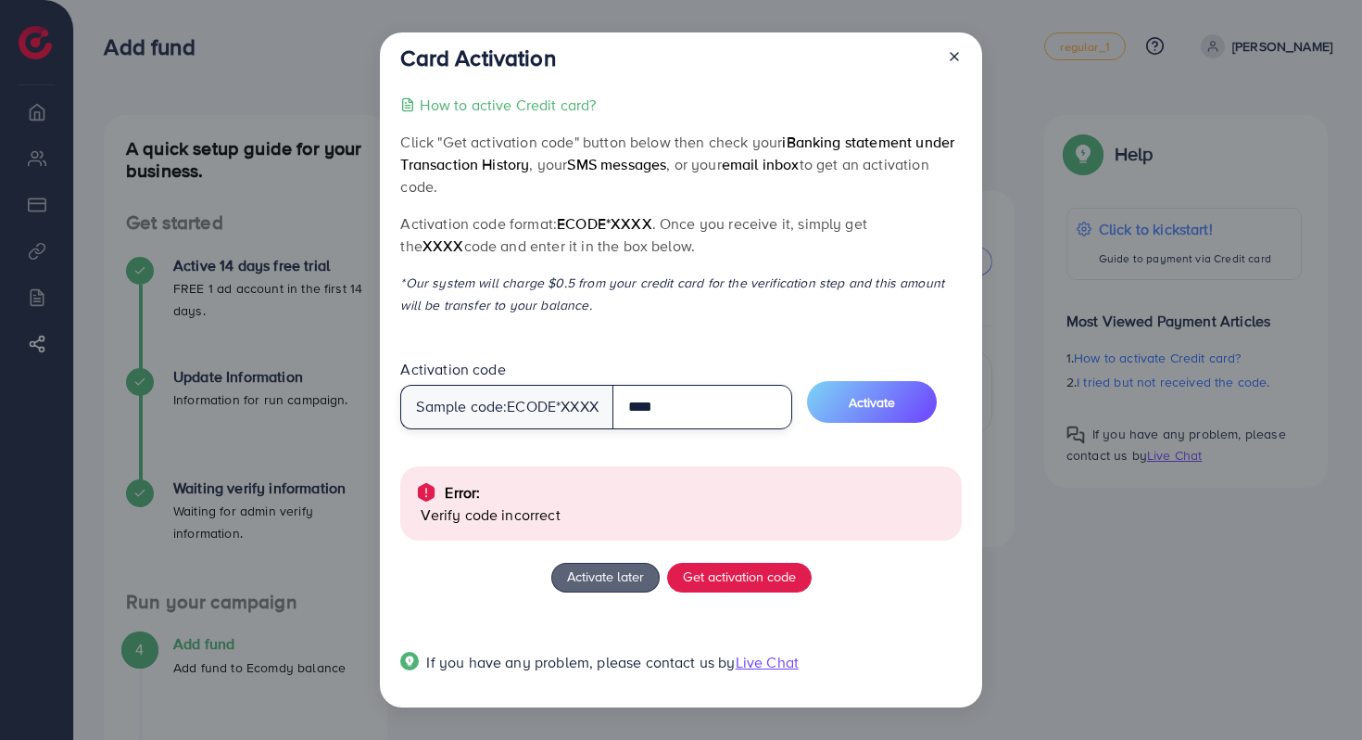
click at [682, 406] on input "****" at bounding box center [703, 407] width 180 height 44
type input "****"
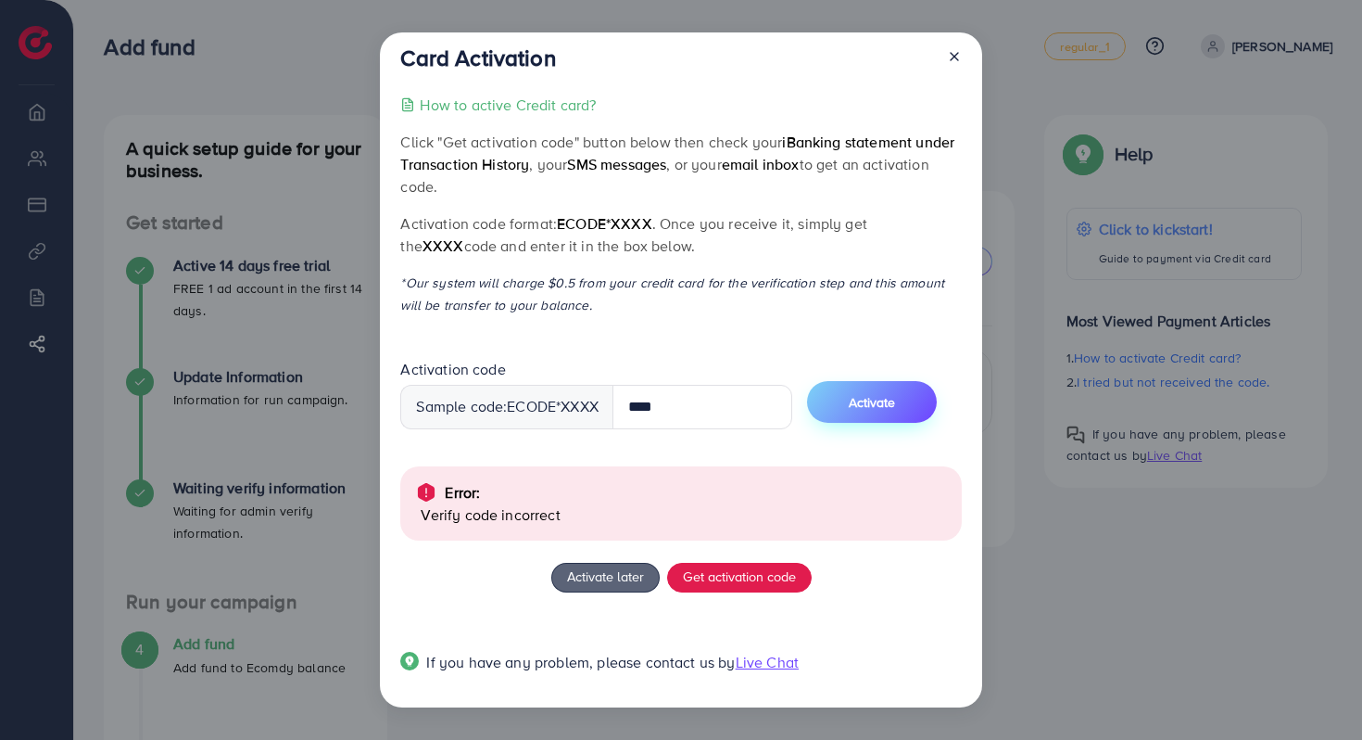
click at [865, 406] on span "Activate" at bounding box center [872, 402] width 46 height 19
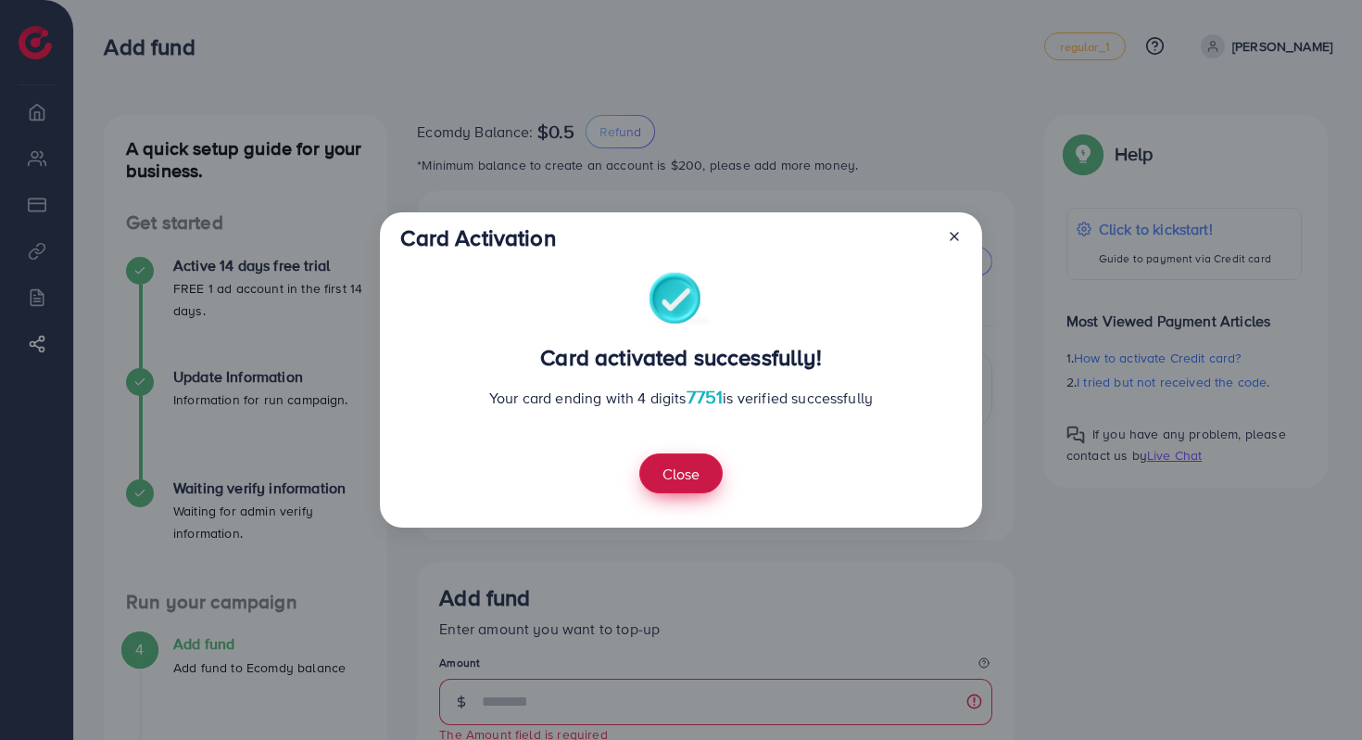
click at [710, 467] on button "Close" at bounding box center [680, 473] width 83 height 40
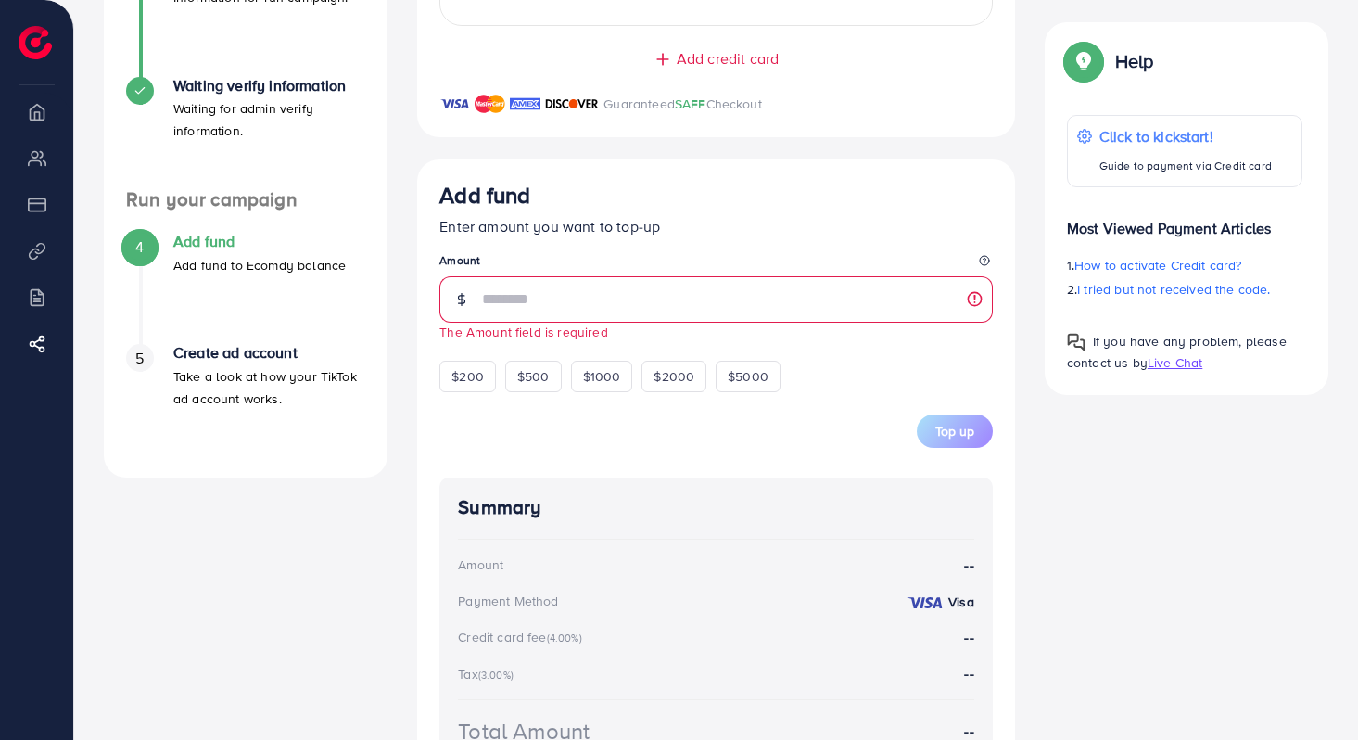
scroll to position [413, 0]
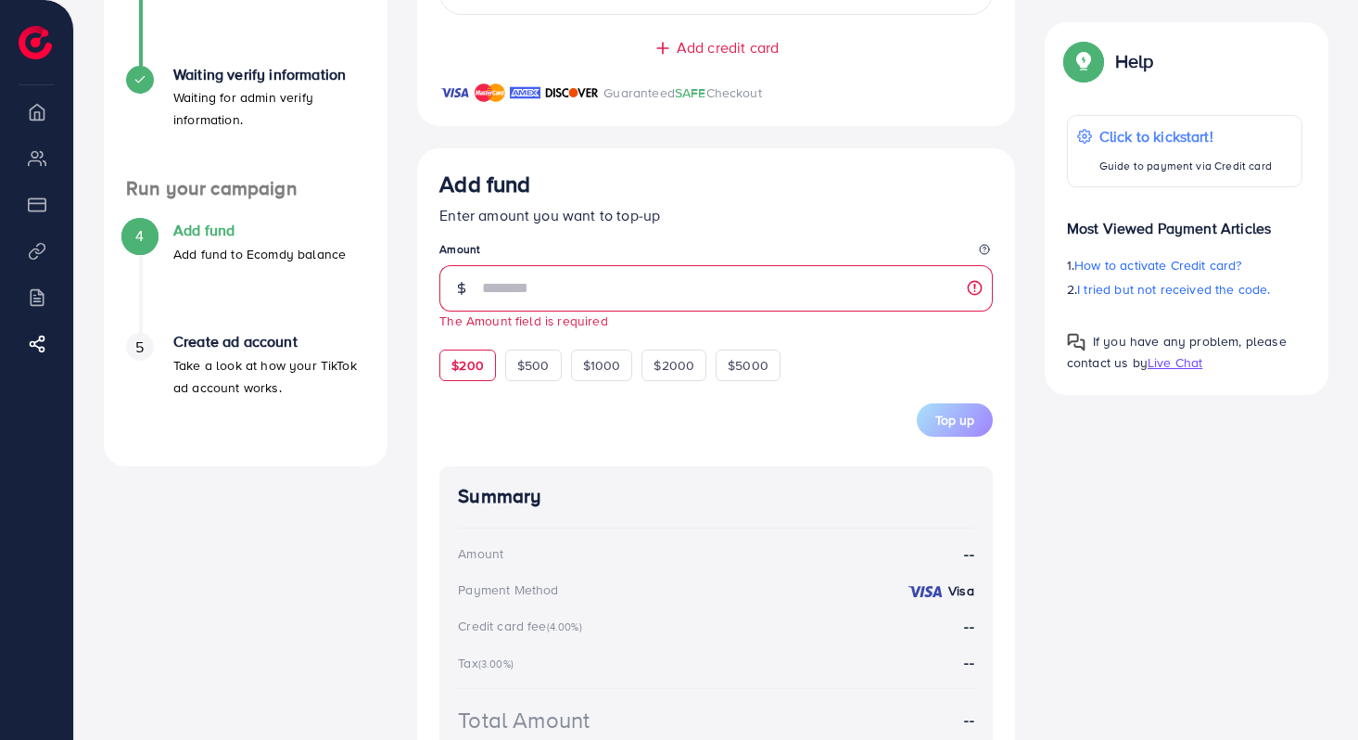
click at [479, 374] on span "$200" at bounding box center [467, 365] width 32 height 19
type input "***"
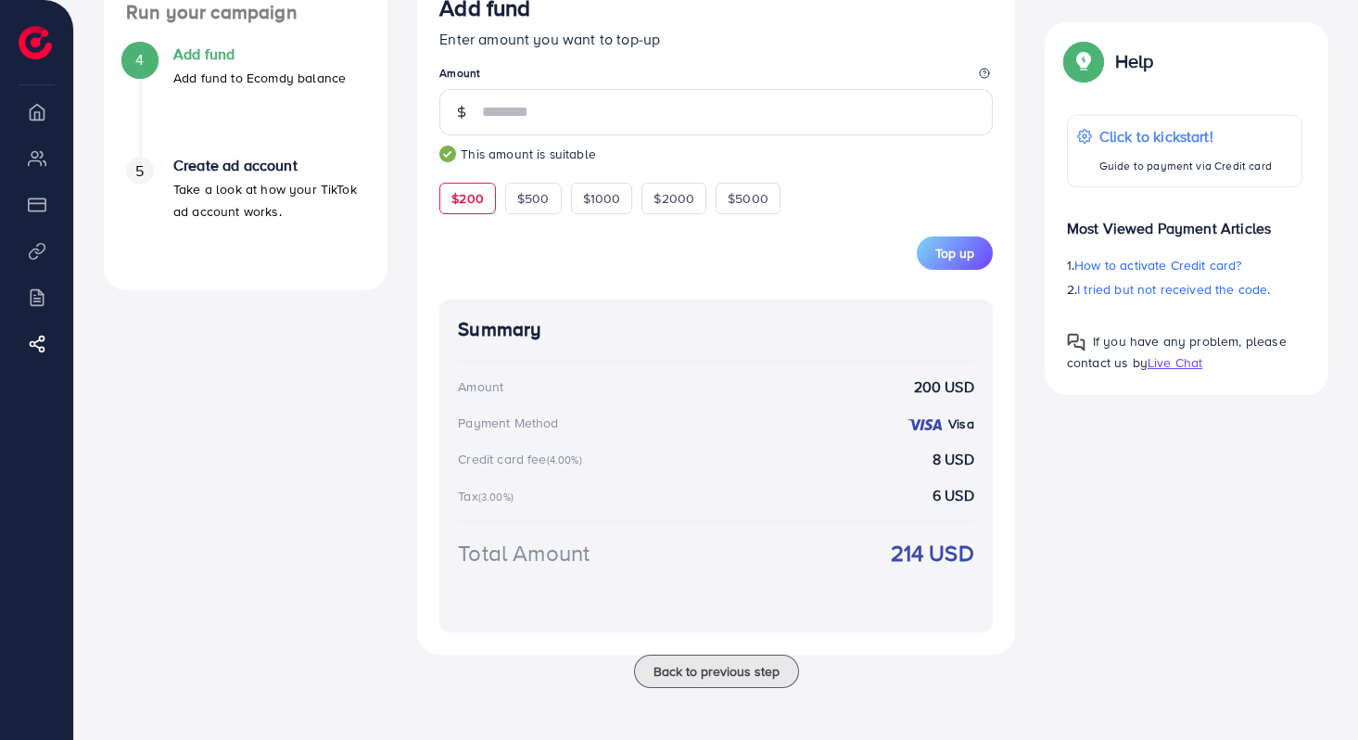
scroll to position [594, 0]
click at [955, 250] on span "Top up" at bounding box center [954, 253] width 39 height 19
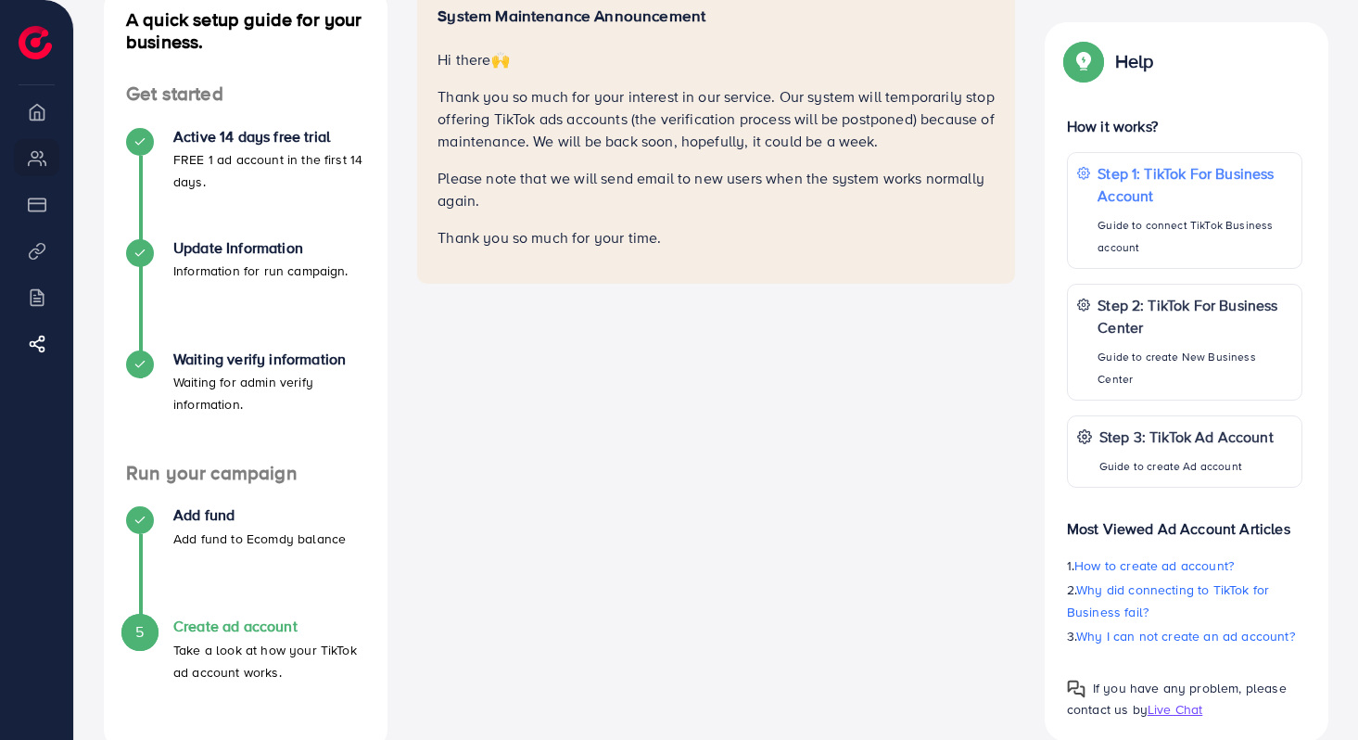
scroll to position [170, 0]
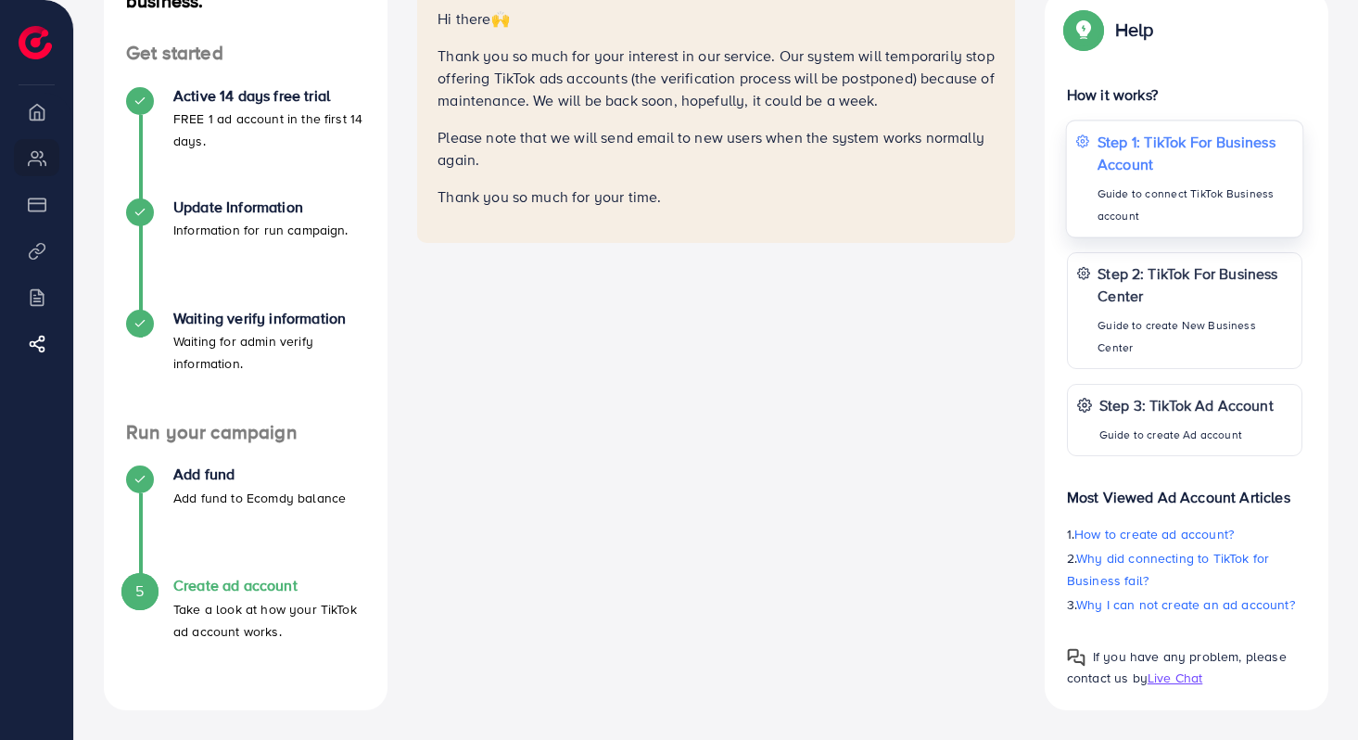
click at [1169, 174] on p "Step 1: TikTok For Business Account" at bounding box center [1194, 152] width 196 height 44
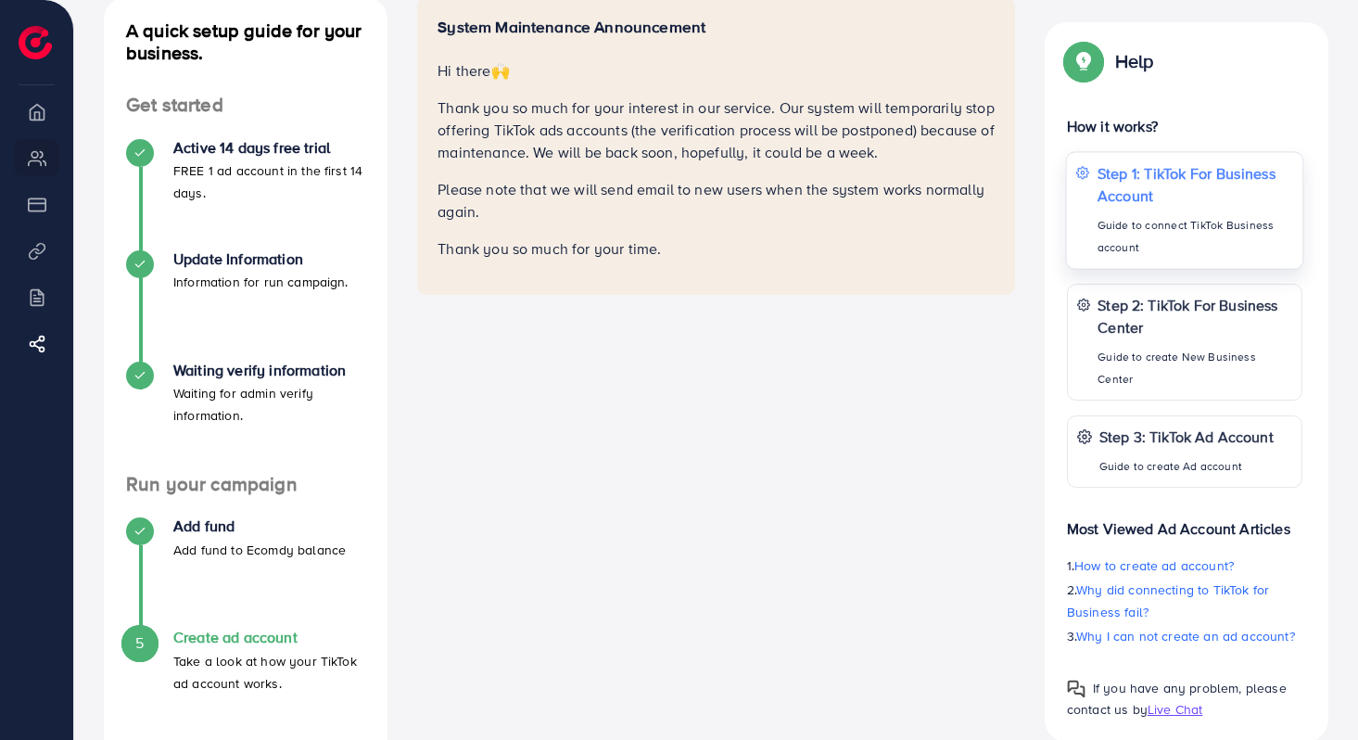
click at [1127, 214] on p "Guide to connect TikTok Business account" at bounding box center [1194, 236] width 196 height 44
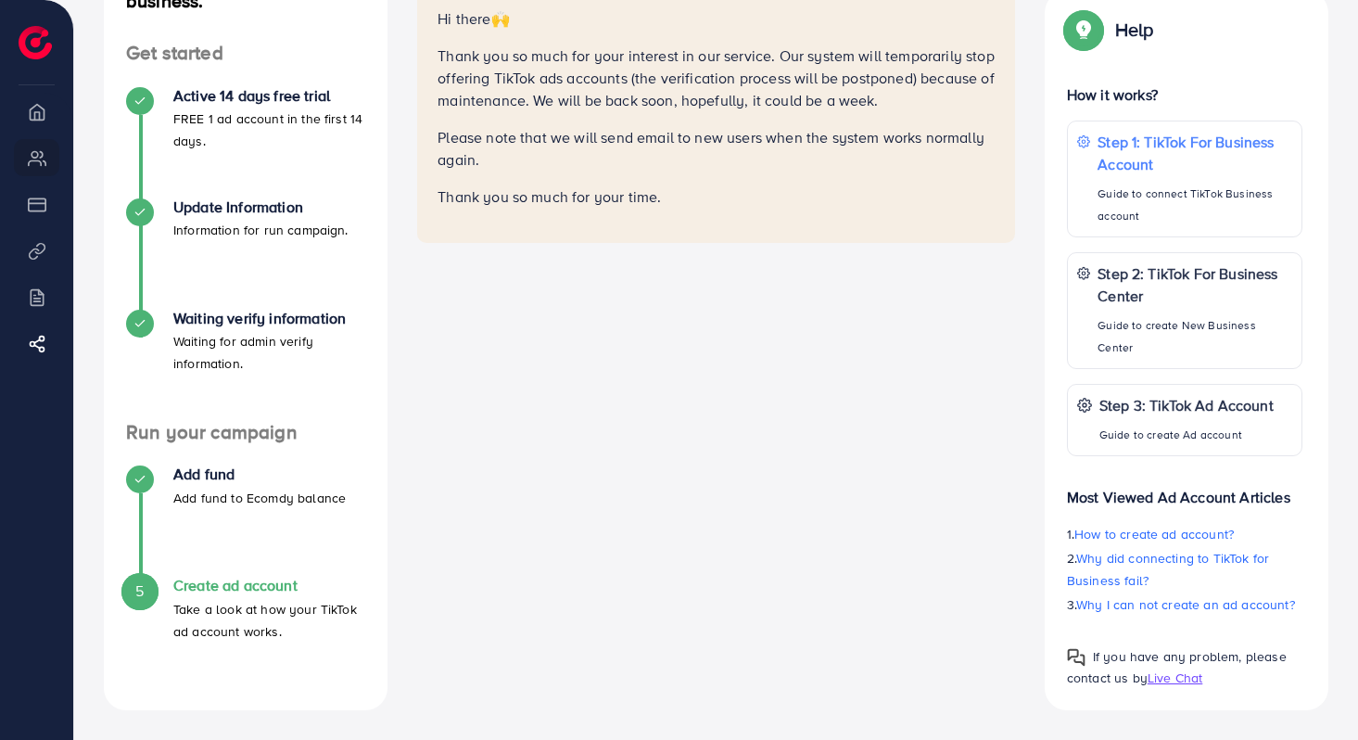
click at [233, 596] on div "Create ad account Take a look at how your TikTok ad account works." at bounding box center [269, 608] width 192 height 65
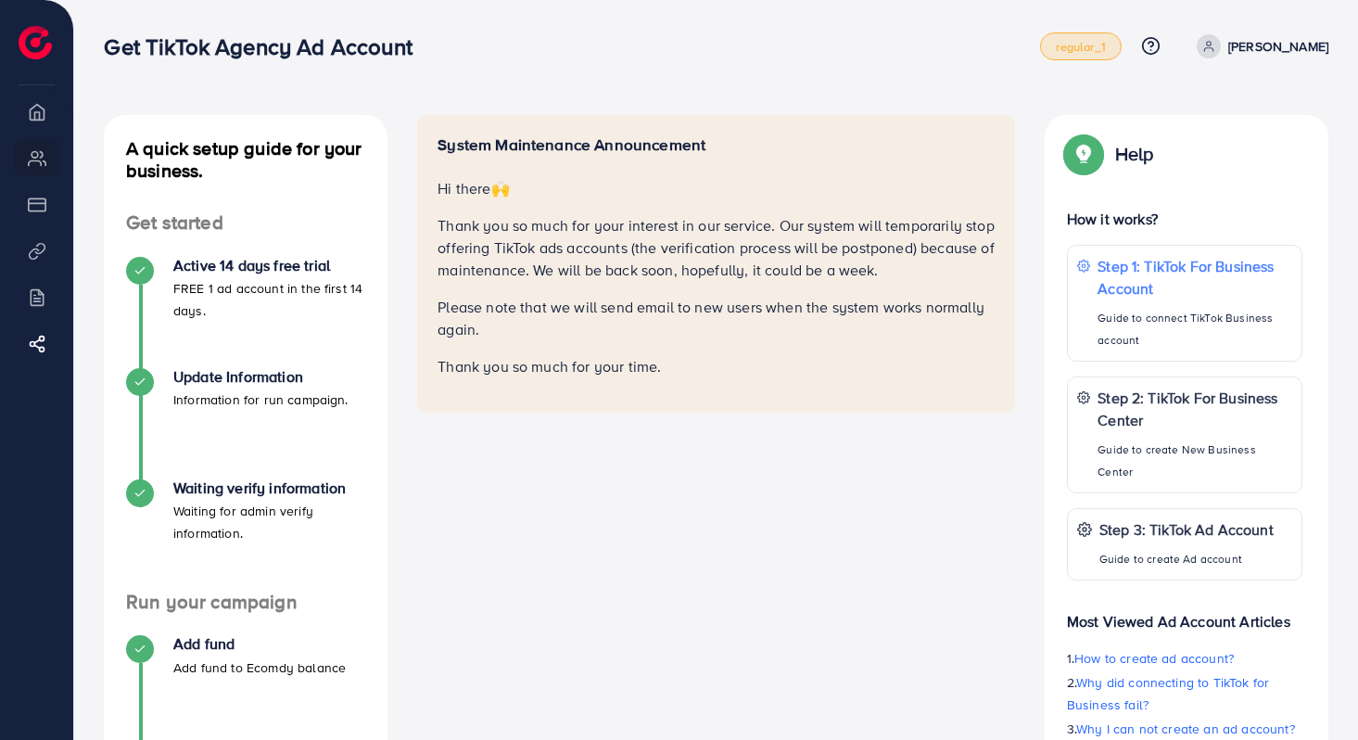
click at [1105, 41] on span "regular_1" at bounding box center [1080, 47] width 49 height 12
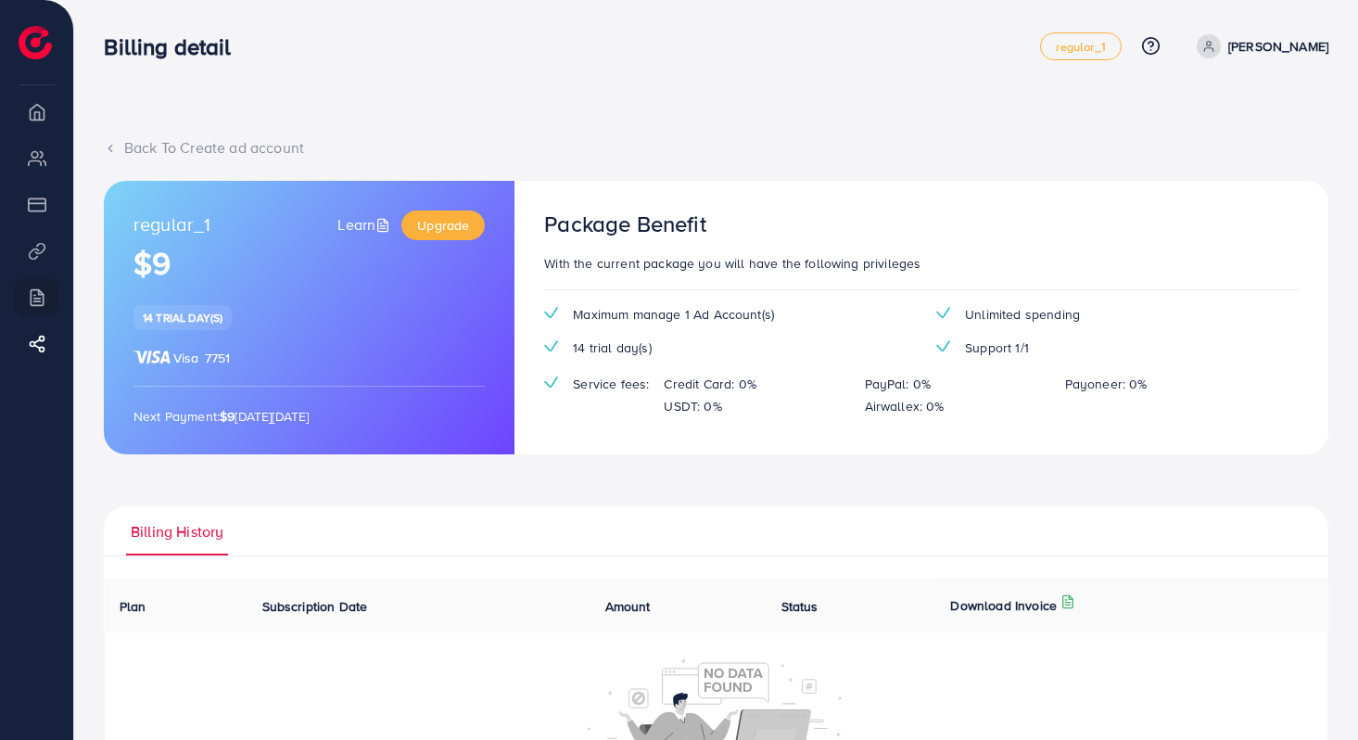
click at [44, 120] on li "Overview" at bounding box center [36, 111] width 73 height 37
click at [1314, 44] on p "[PERSON_NAME]" at bounding box center [1278, 46] width 100 height 22
click at [995, 106] on div "Back To Create ad account regular_1 Learn Upgrade $9 14 trial day(s) Visa 7751 …" at bounding box center [716, 448] width 1284 height 897
click at [1117, 35] on link "regular_1" at bounding box center [1080, 46] width 81 height 28
click at [1105, 48] on span "regular_1" at bounding box center [1080, 47] width 49 height 12
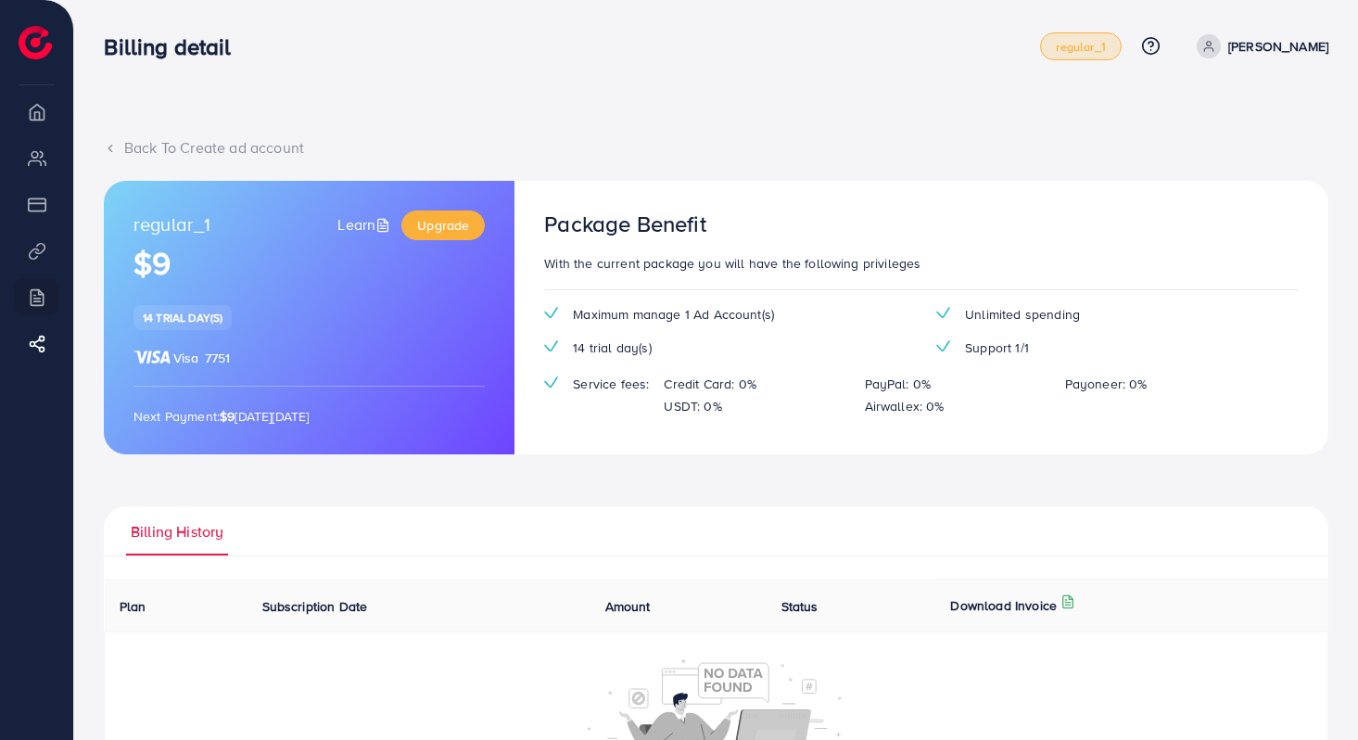
click at [1311, 41] on p "[PERSON_NAME]" at bounding box center [1278, 46] width 100 height 22
click at [1093, 56] on link "regular_1" at bounding box center [1080, 46] width 81 height 28
click at [259, 257] on h1 "$9" at bounding box center [308, 264] width 351 height 38
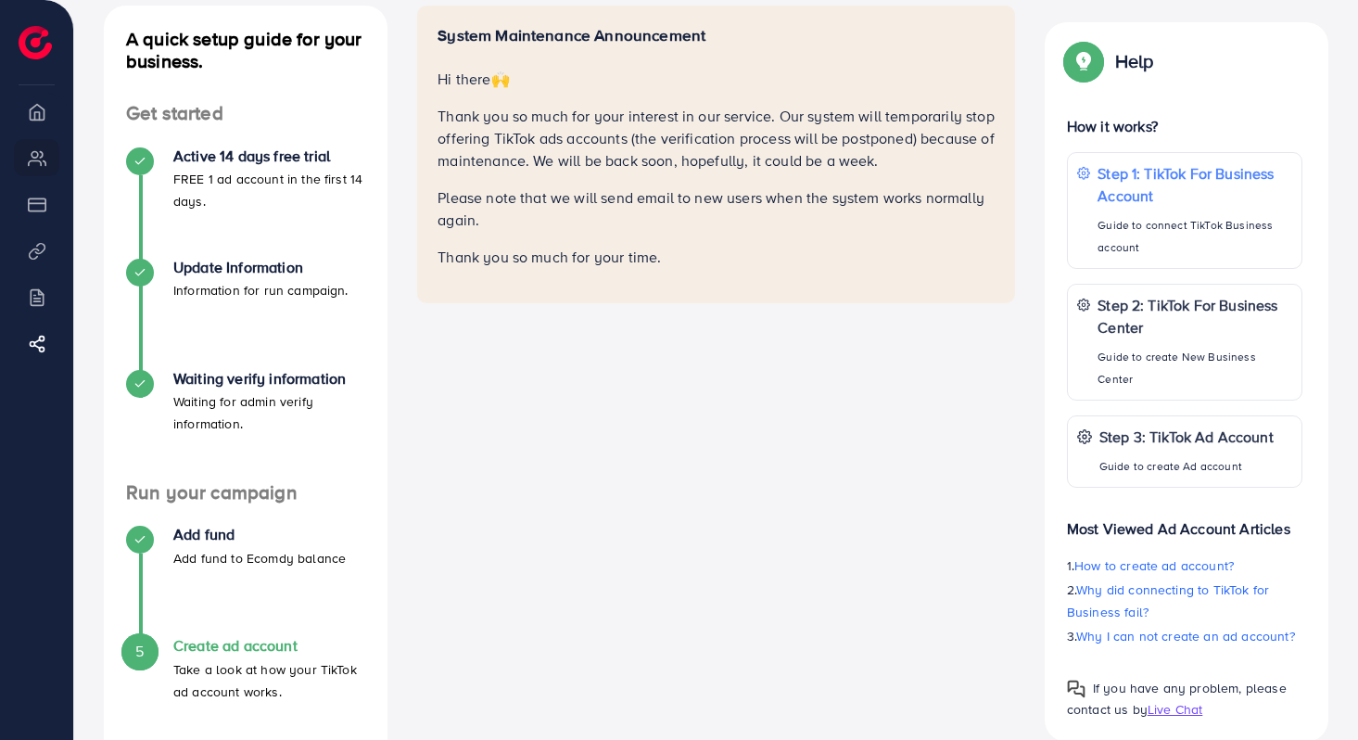
scroll to position [170, 0]
